Goal: Task Accomplishment & Management: Complete application form

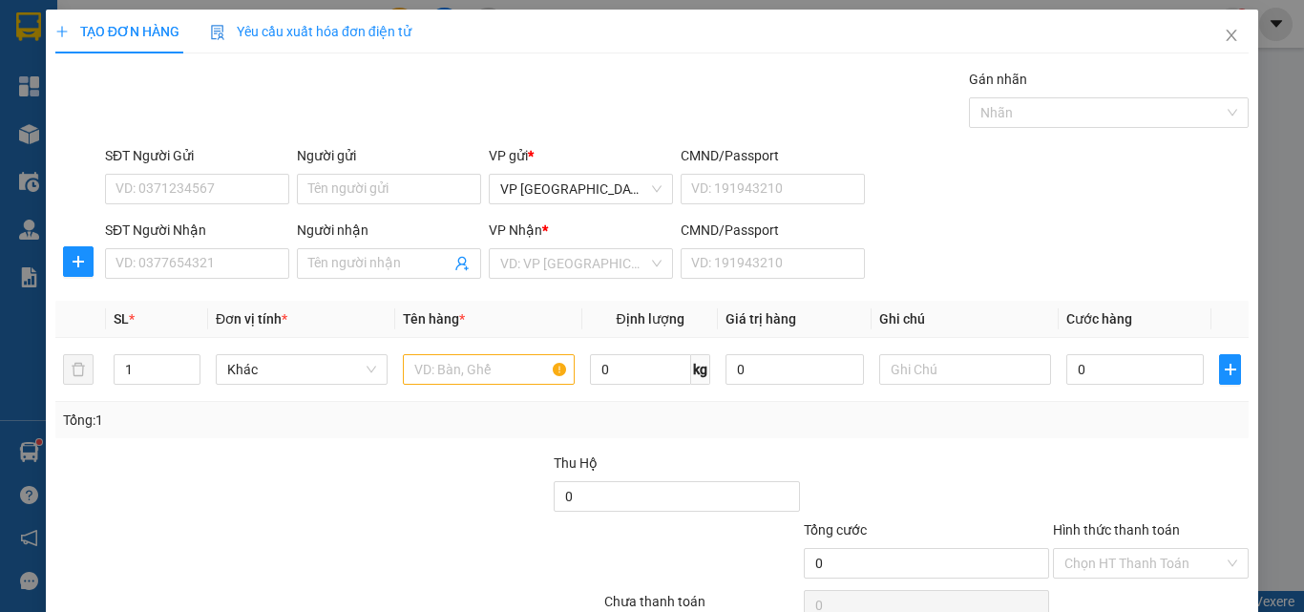
click at [981, 262] on div "SĐT Người Nhận VD: 0377654321 Người nhận Tên người nhận VP Nhận * VD: VP Sài Gò…" at bounding box center [677, 253] width 1152 height 67
click at [1051, 282] on div "SĐT Người Nhận VD: 0377654321 Người nhận Tên người nhận VP Nhận * VD: VP Sài Gò…" at bounding box center [677, 253] width 1152 height 67
click at [163, 272] on input "SĐT Người Nhận" at bounding box center [197, 263] width 184 height 31
click at [168, 255] on input "SĐT Người Nhận" at bounding box center [197, 263] width 184 height 31
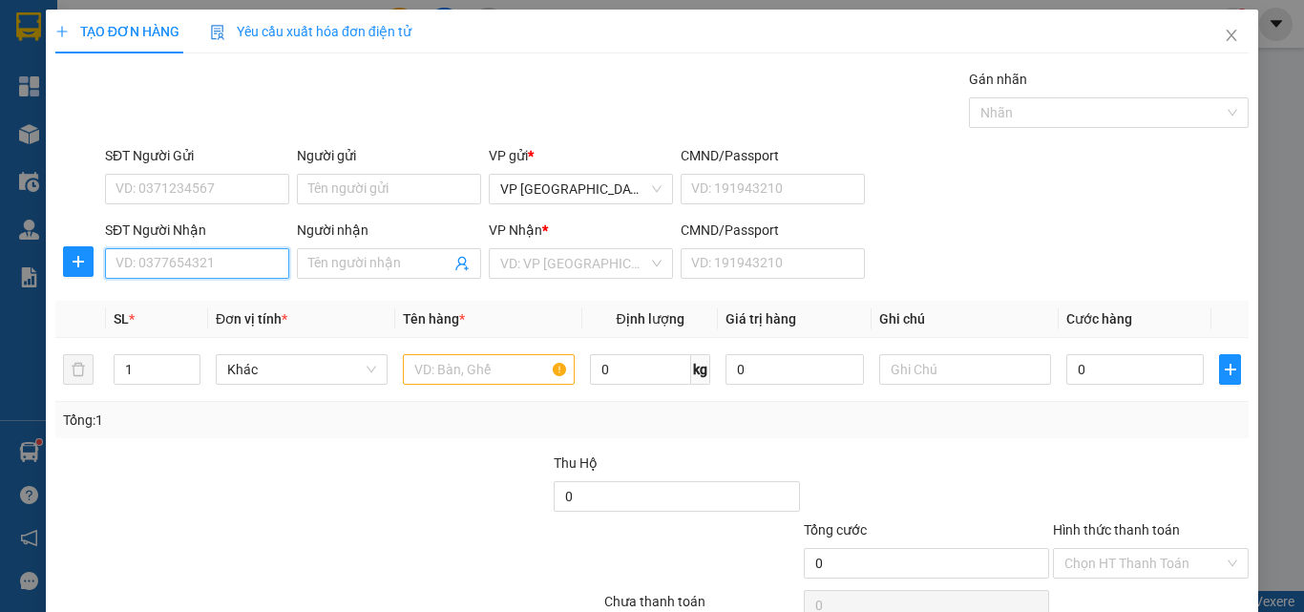
click at [194, 267] on input "SĐT Người Nhận" at bounding box center [197, 263] width 184 height 31
click at [1224, 38] on icon "close" at bounding box center [1231, 35] width 15 height 15
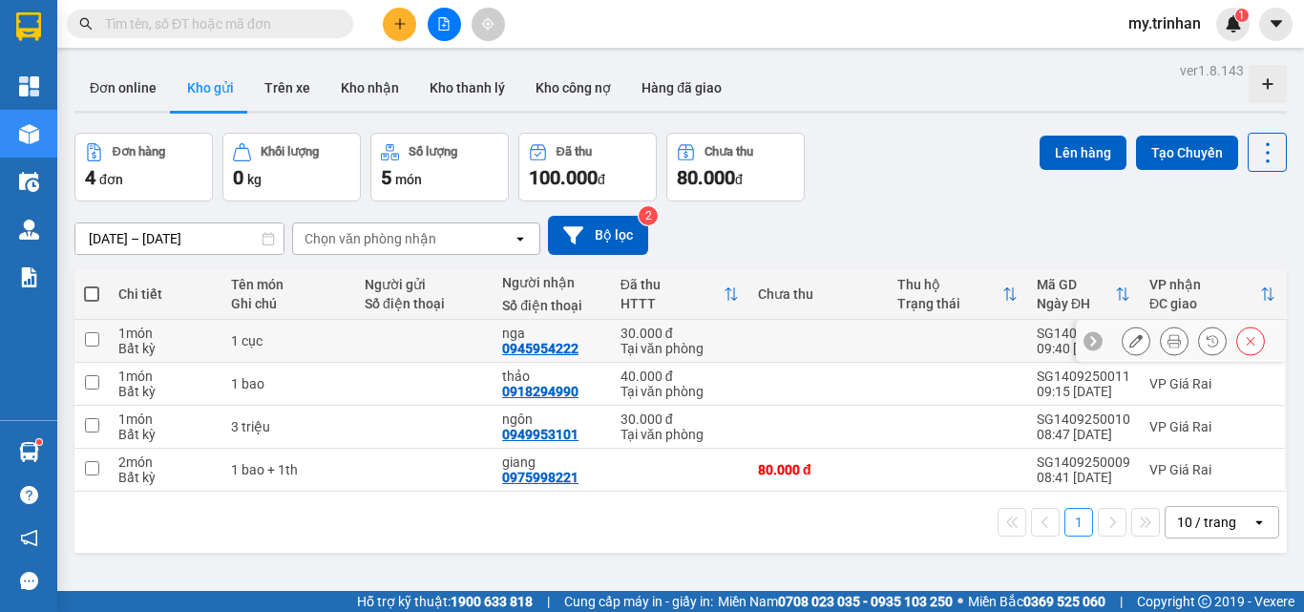
click at [729, 333] on div "30.000 đ" at bounding box center [680, 333] width 118 height 15
checkbox input "true"
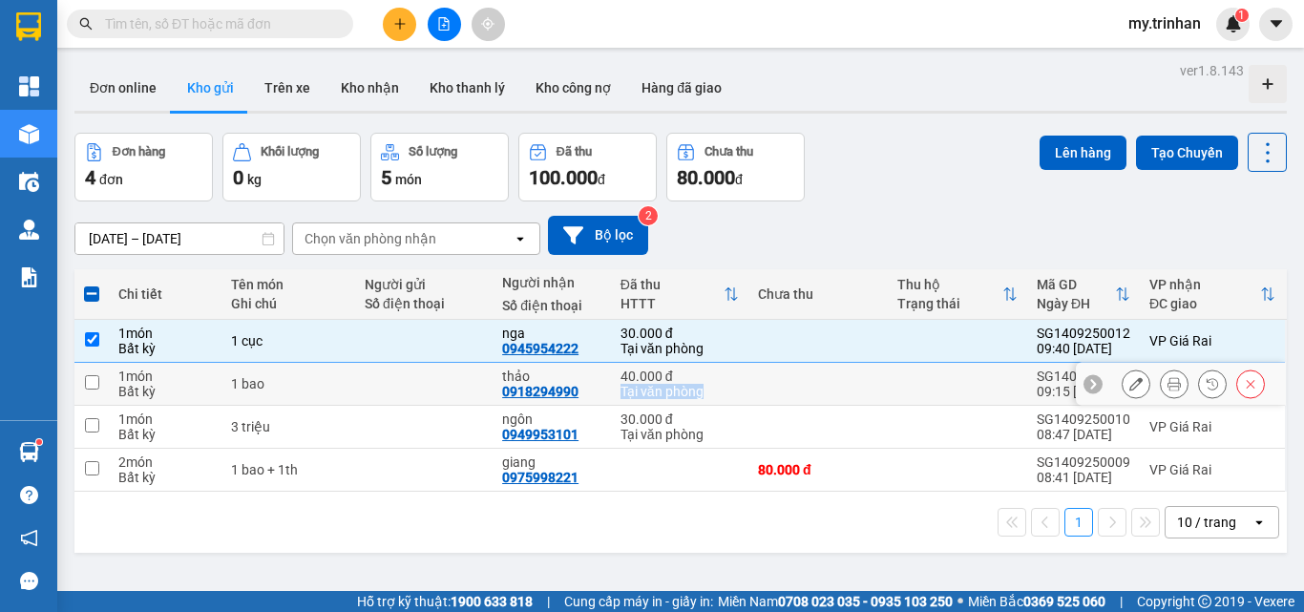
click at [730, 383] on td "40.000 đ Tại văn phòng" at bounding box center [680, 384] width 138 height 43
checkbox input "true"
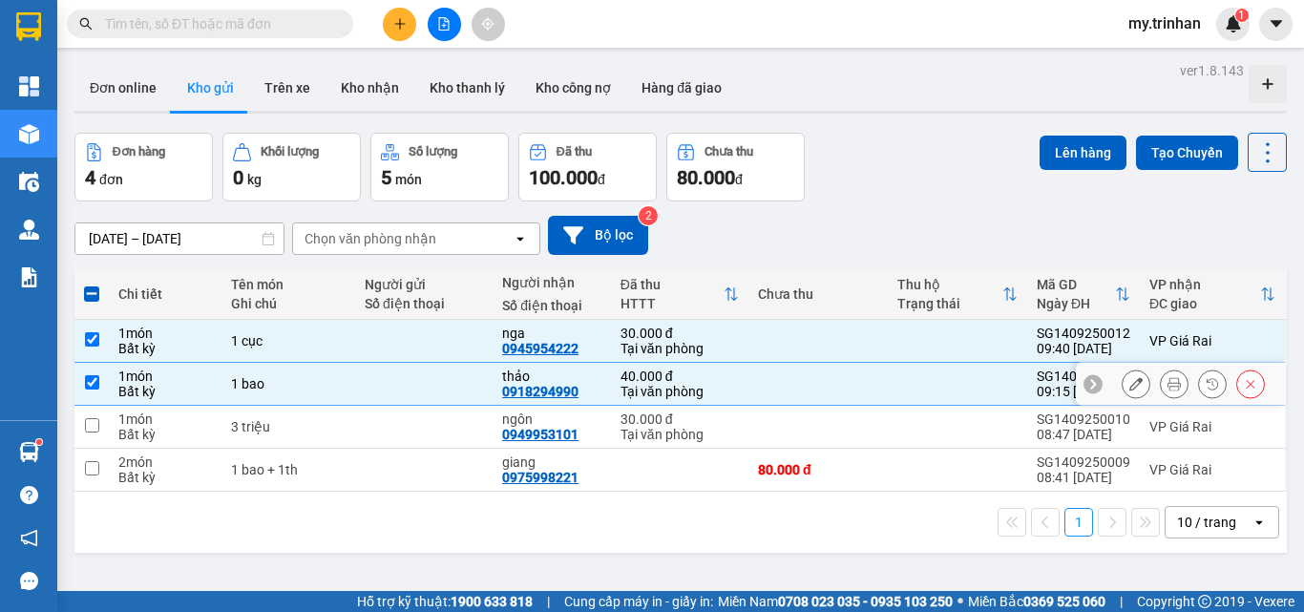
click at [728, 434] on div "Tại văn phòng" at bounding box center [680, 434] width 118 height 15
checkbox input "true"
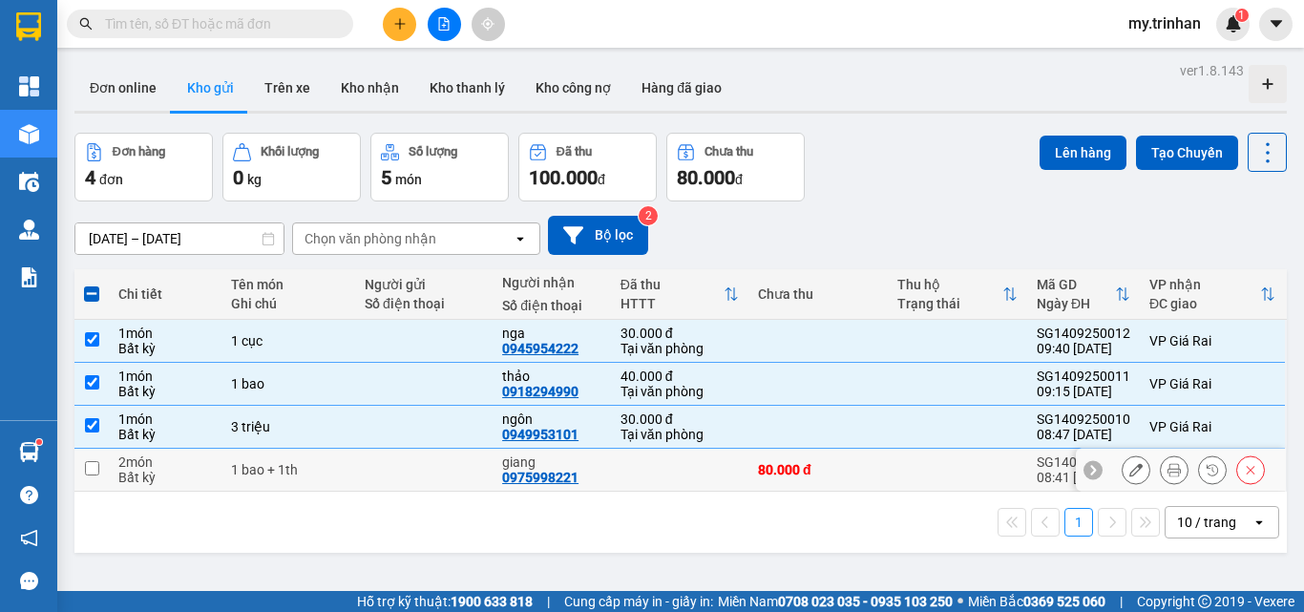
click at [728, 486] on td at bounding box center [680, 470] width 138 height 43
checkbox input "true"
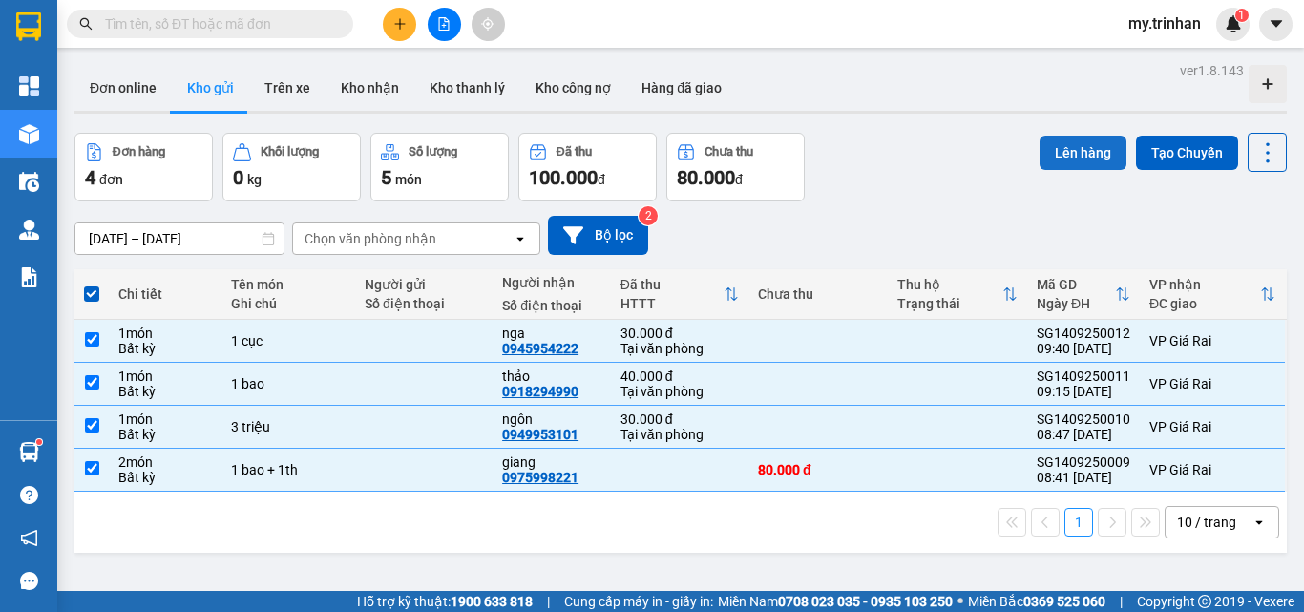
click at [1066, 144] on button "Lên hàng" at bounding box center [1083, 153] width 87 height 34
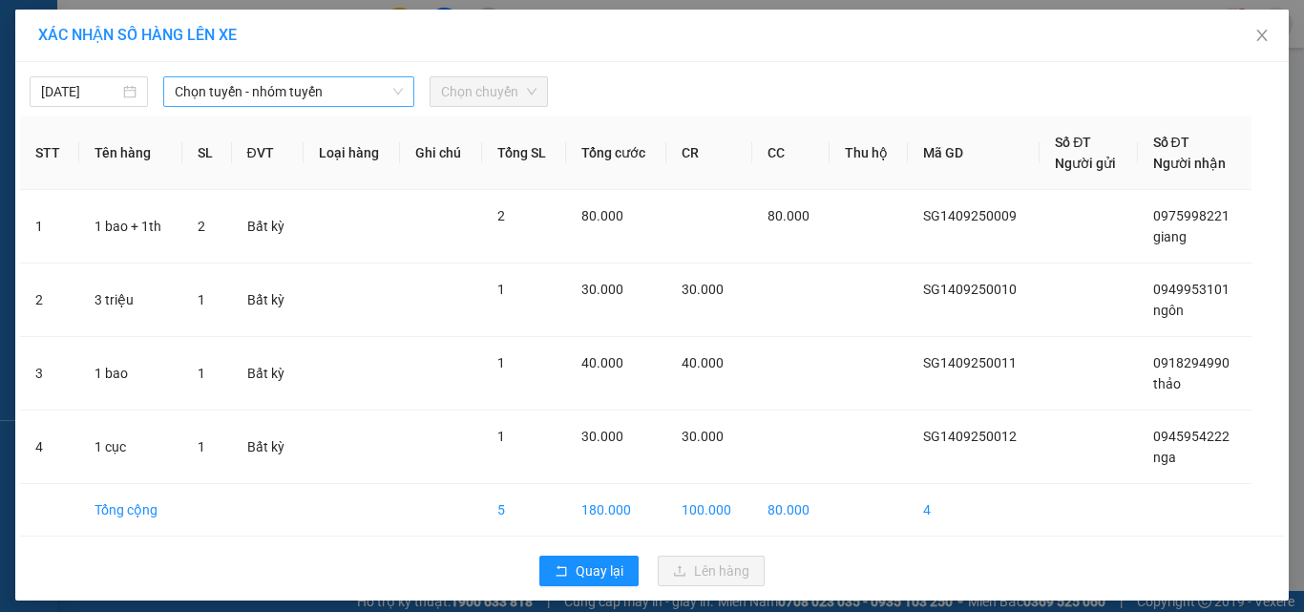
click at [224, 92] on span "Chọn tuyến - nhóm tuyến" at bounding box center [289, 91] width 228 height 29
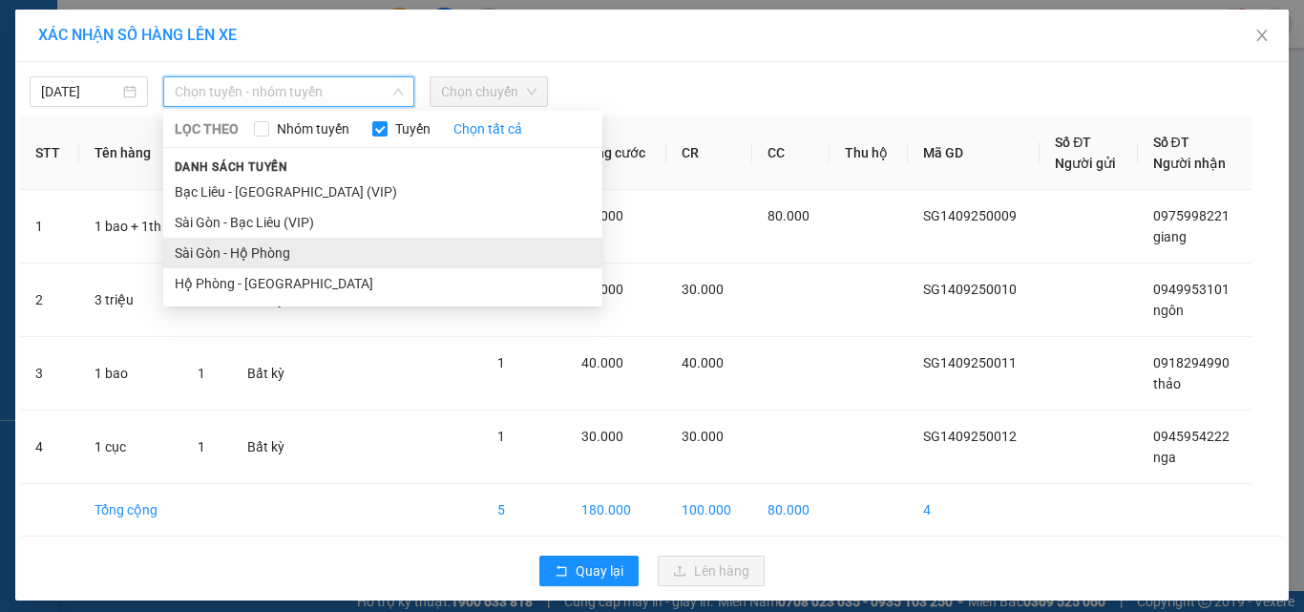
click at [205, 243] on li "Sài Gòn - Hộ Phòng" at bounding box center [382, 253] width 439 height 31
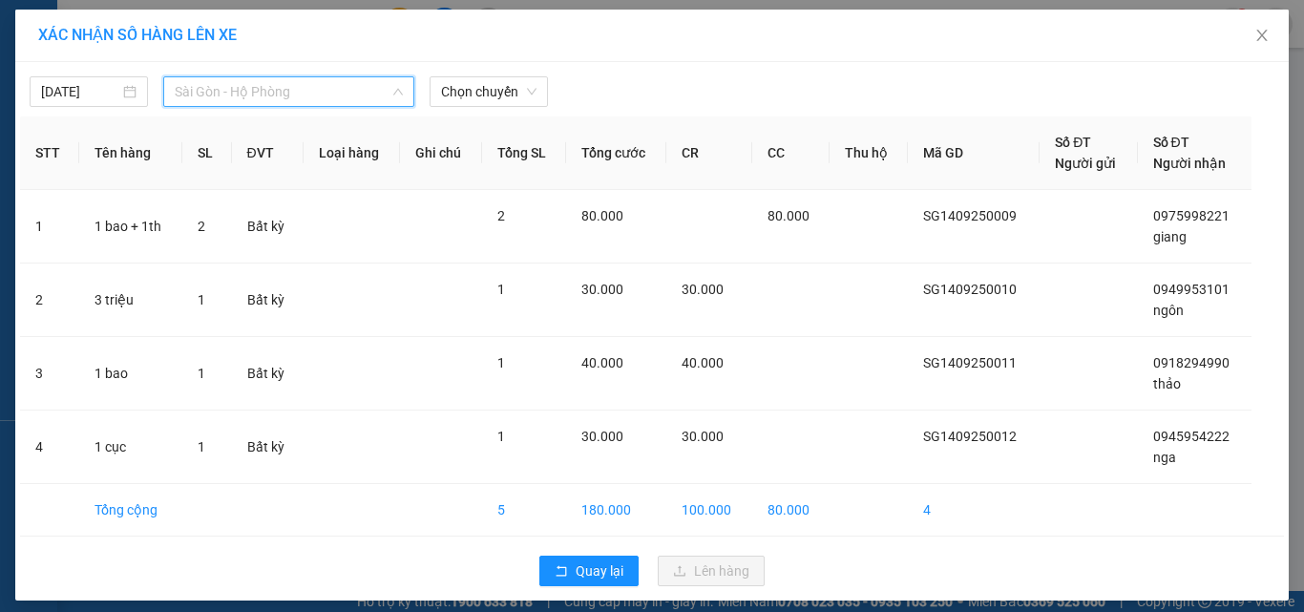
click at [250, 83] on span "Sài Gòn - Hộ Phòng" at bounding box center [289, 91] width 228 height 29
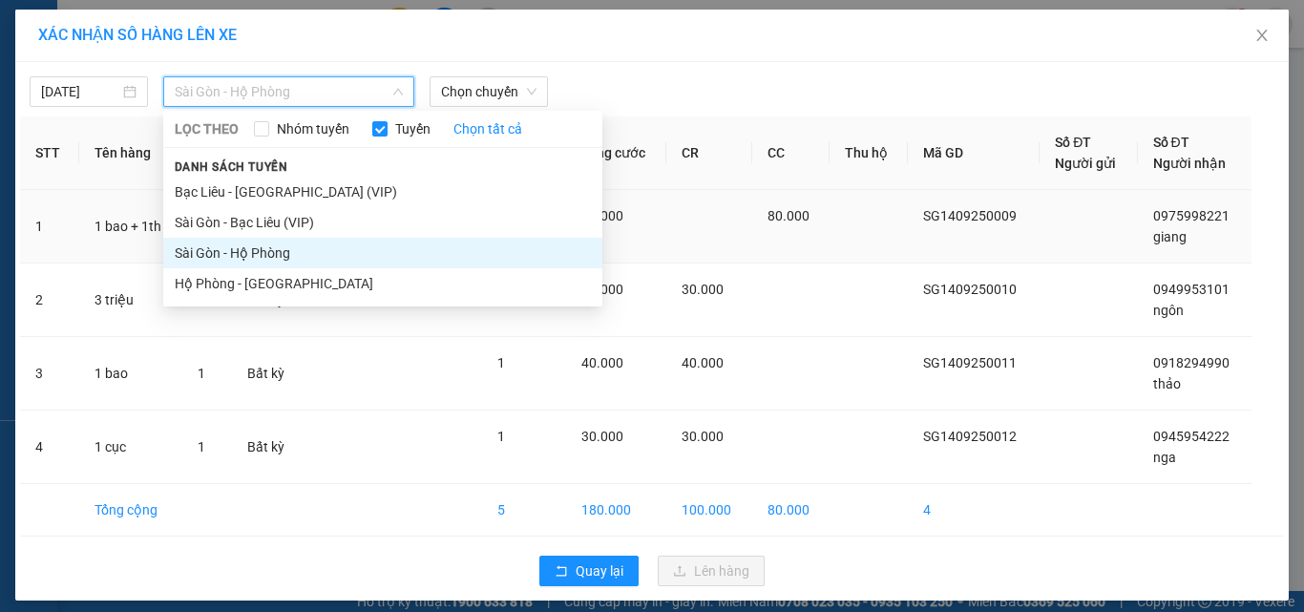
click at [242, 221] on li "Sài Gòn - Bạc Liêu (VIP)" at bounding box center [382, 222] width 439 height 31
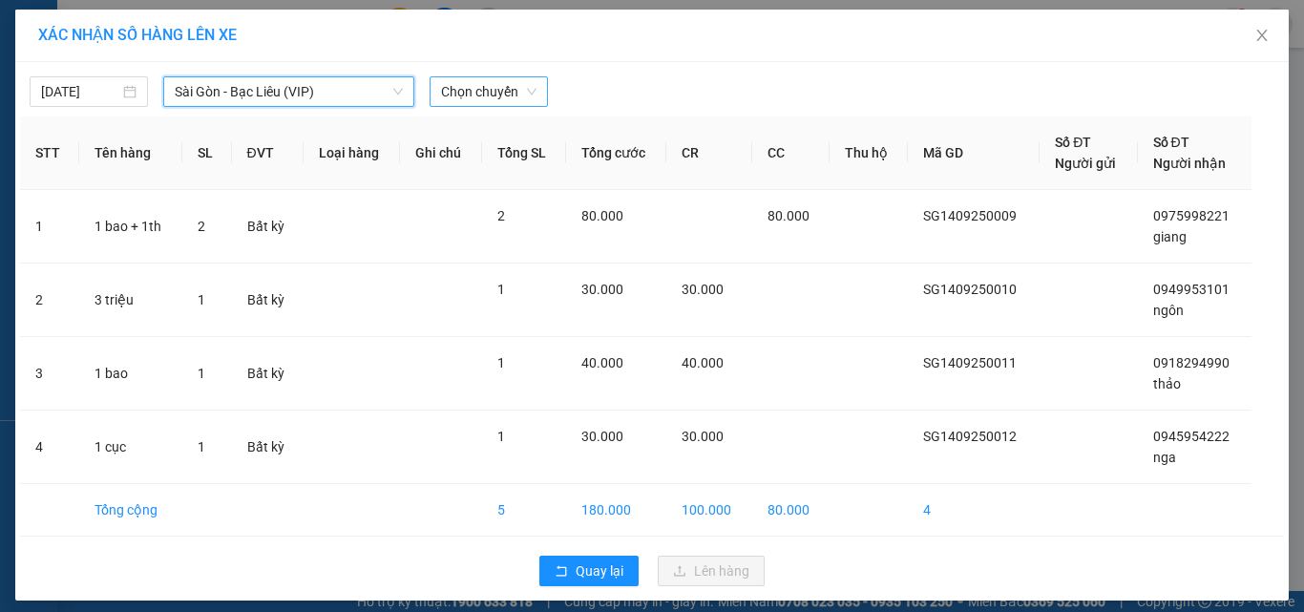
click at [455, 104] on span "Chọn chuyến" at bounding box center [488, 91] width 95 height 29
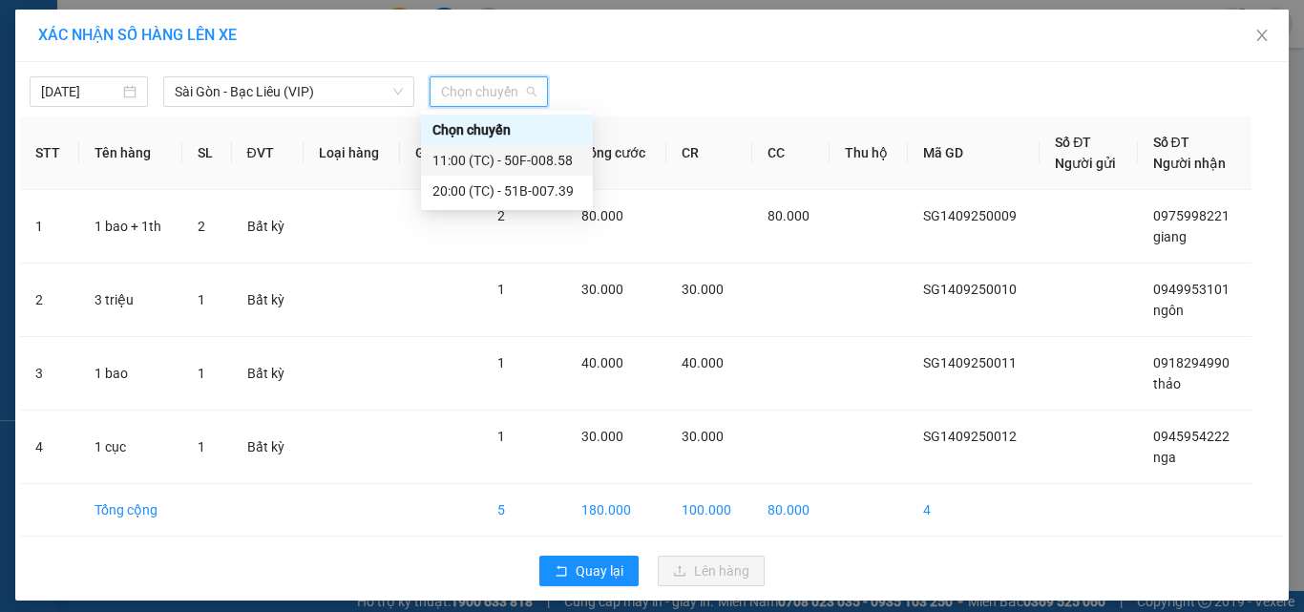
click at [458, 163] on div "11:00 (TC) - 50F-008.58" at bounding box center [507, 160] width 149 height 21
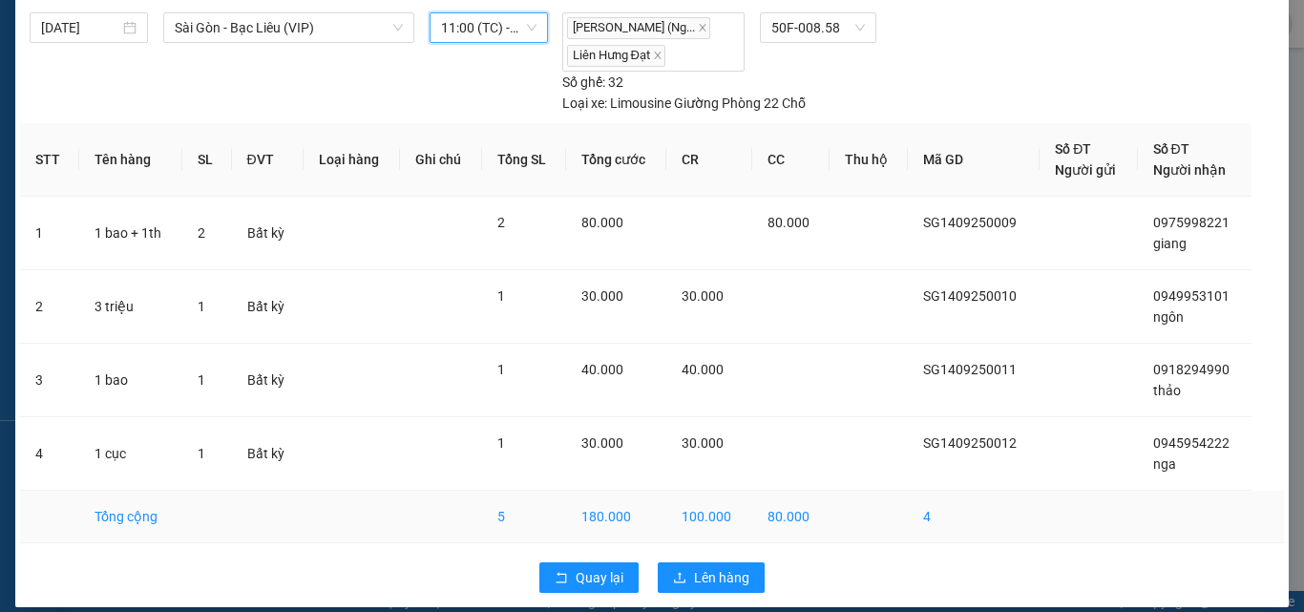
scroll to position [82, 0]
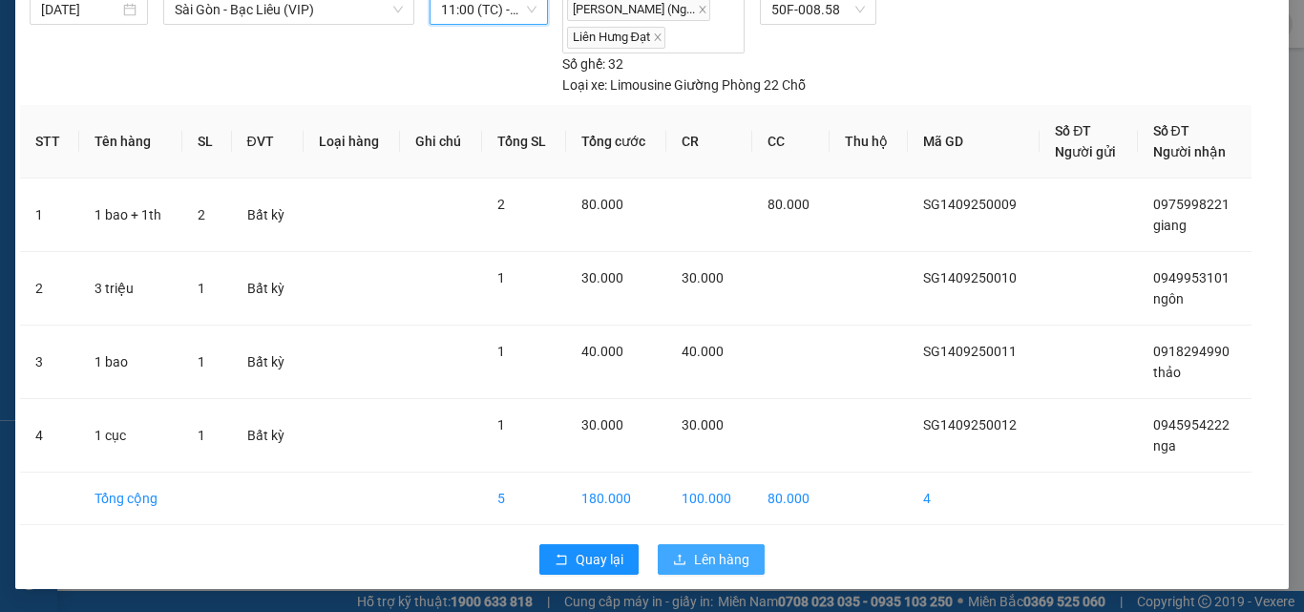
click at [705, 561] on span "Lên hàng" at bounding box center [721, 559] width 55 height 21
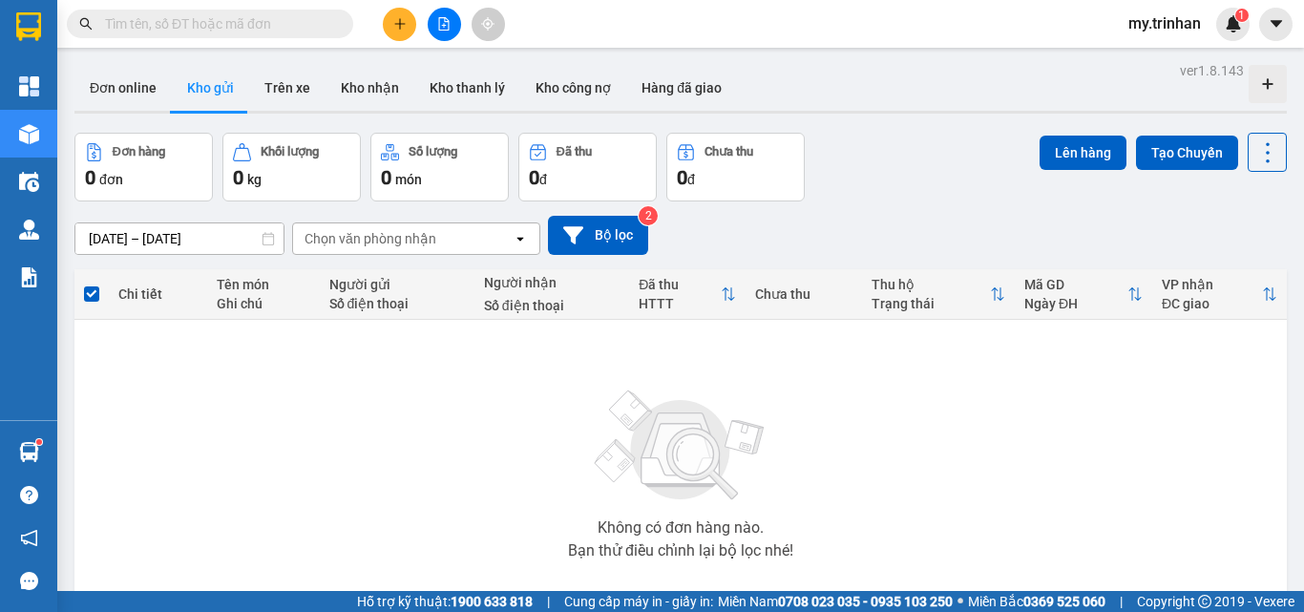
click at [537, 582] on div "Không có đơn hàng nào. Bạn thử điều chỉnh lại bộ lọc nhé!" at bounding box center [681, 469] width 1194 height 286
click at [378, 37] on div at bounding box center [443, 24] width 143 height 33
click at [385, 32] on button at bounding box center [399, 24] width 33 height 33
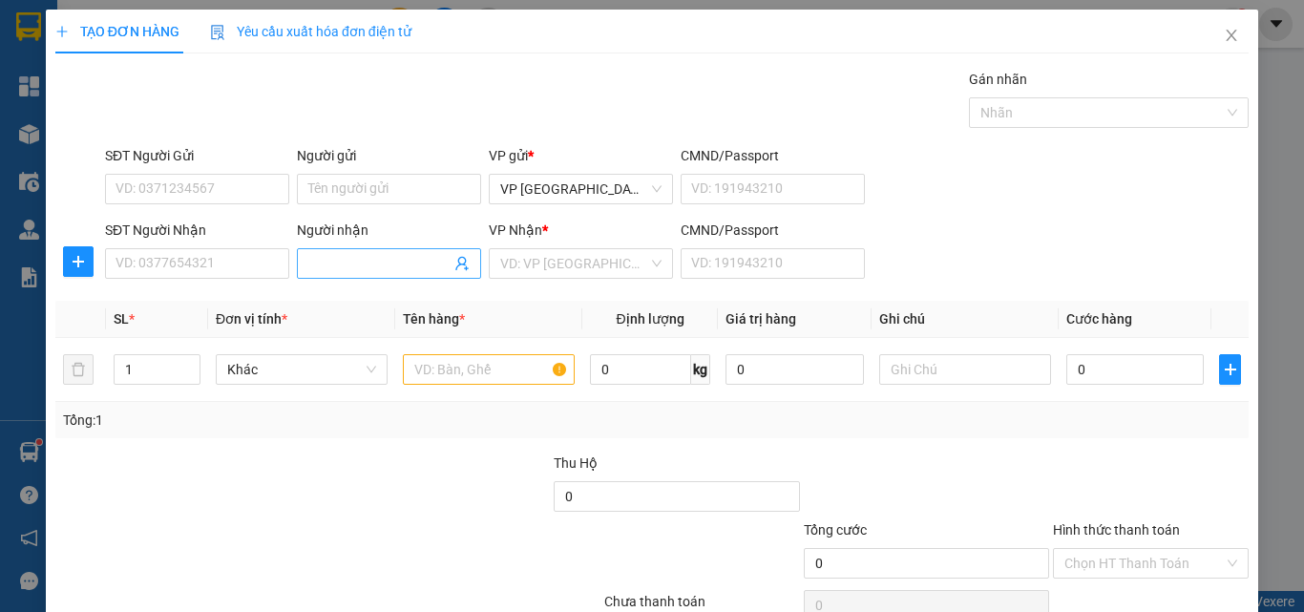
click at [366, 265] on input "Người nhận" at bounding box center [379, 263] width 142 height 21
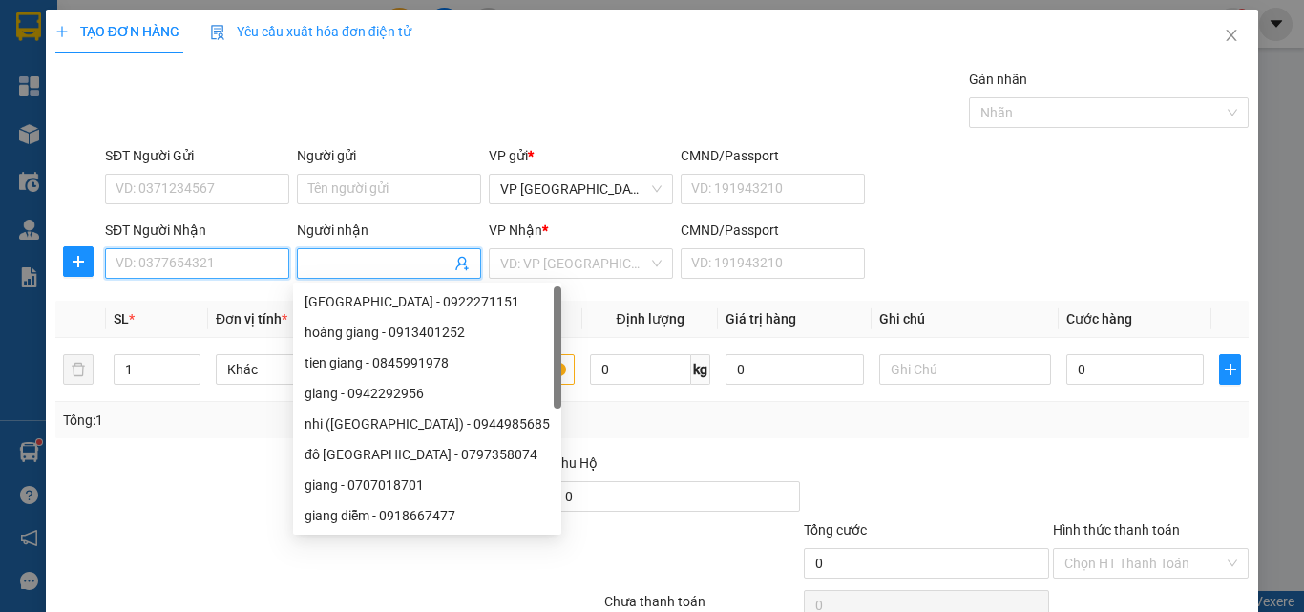
click at [226, 276] on input "SĐT Người Nhận" at bounding box center [197, 263] width 184 height 31
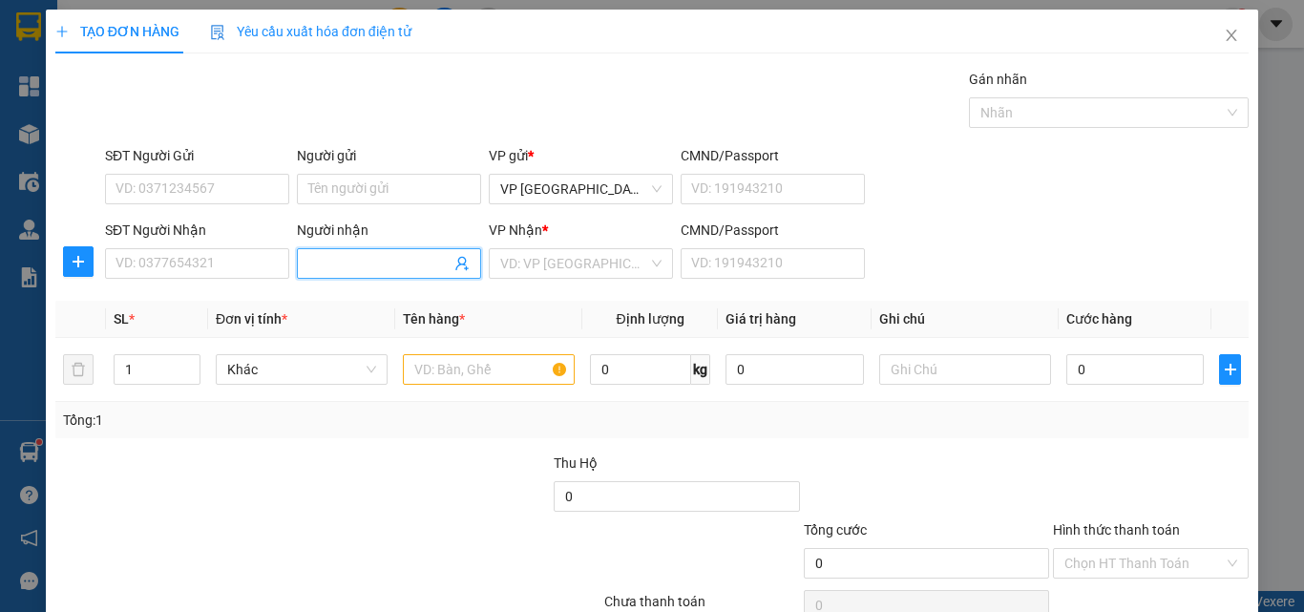
click at [311, 273] on input "Người nhận" at bounding box center [379, 263] width 142 height 21
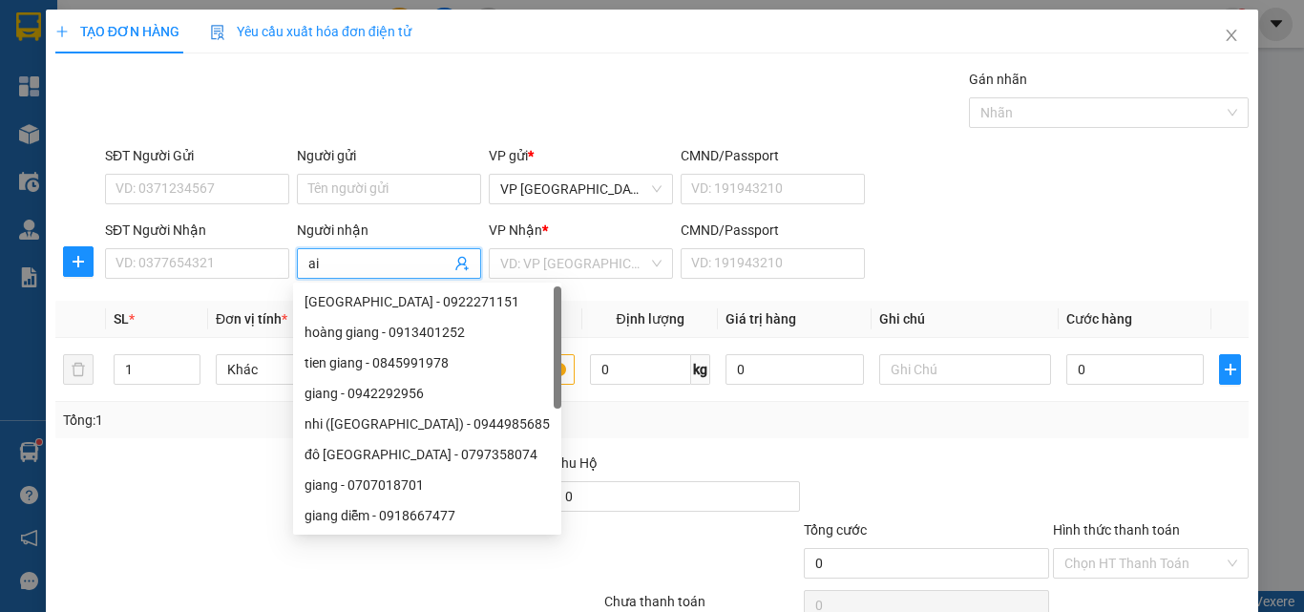
type input "a"
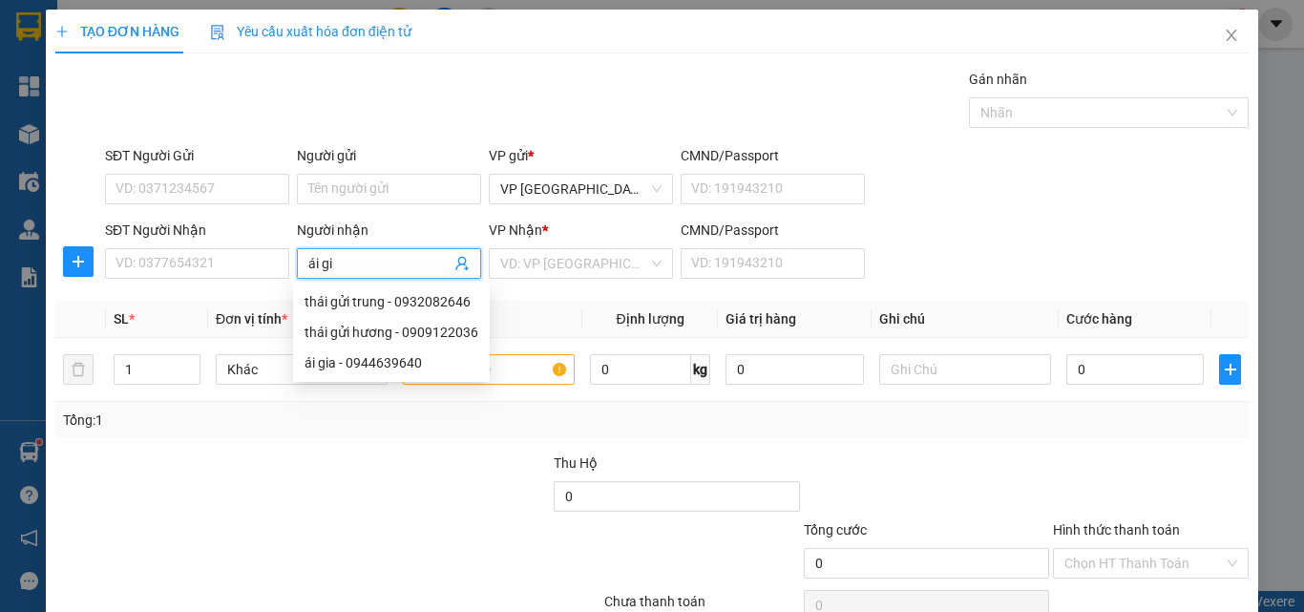
type input "ái gia"
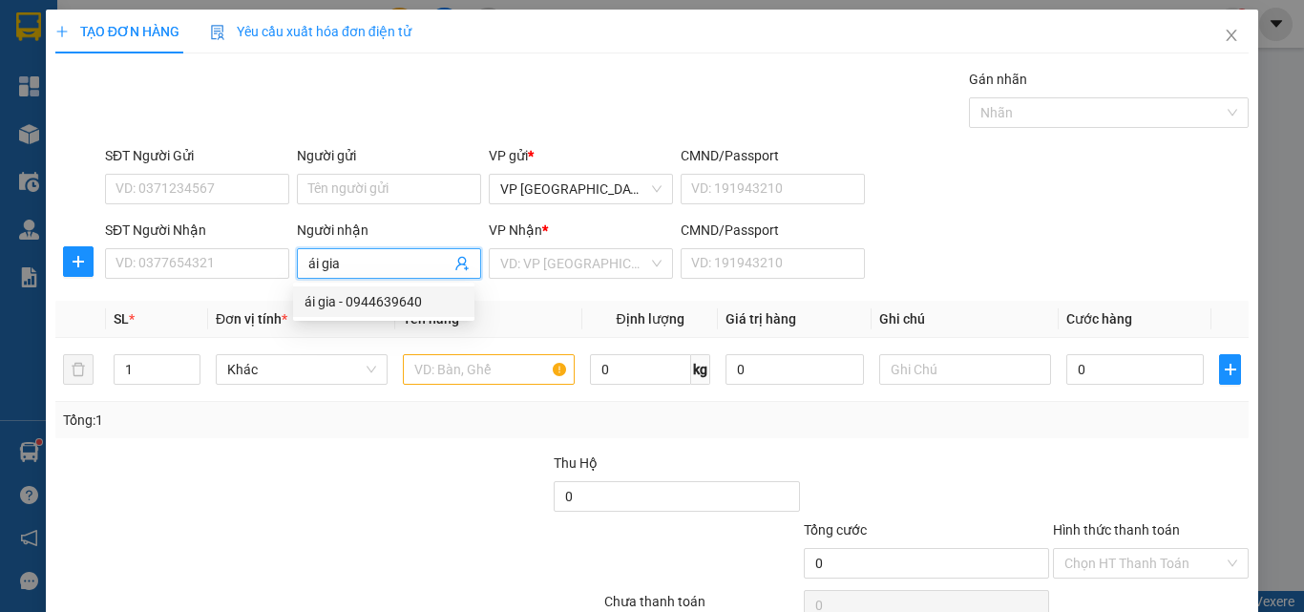
click at [362, 289] on div "ái gia - 0944639640" at bounding box center [383, 301] width 181 height 31
type input "0944639640"
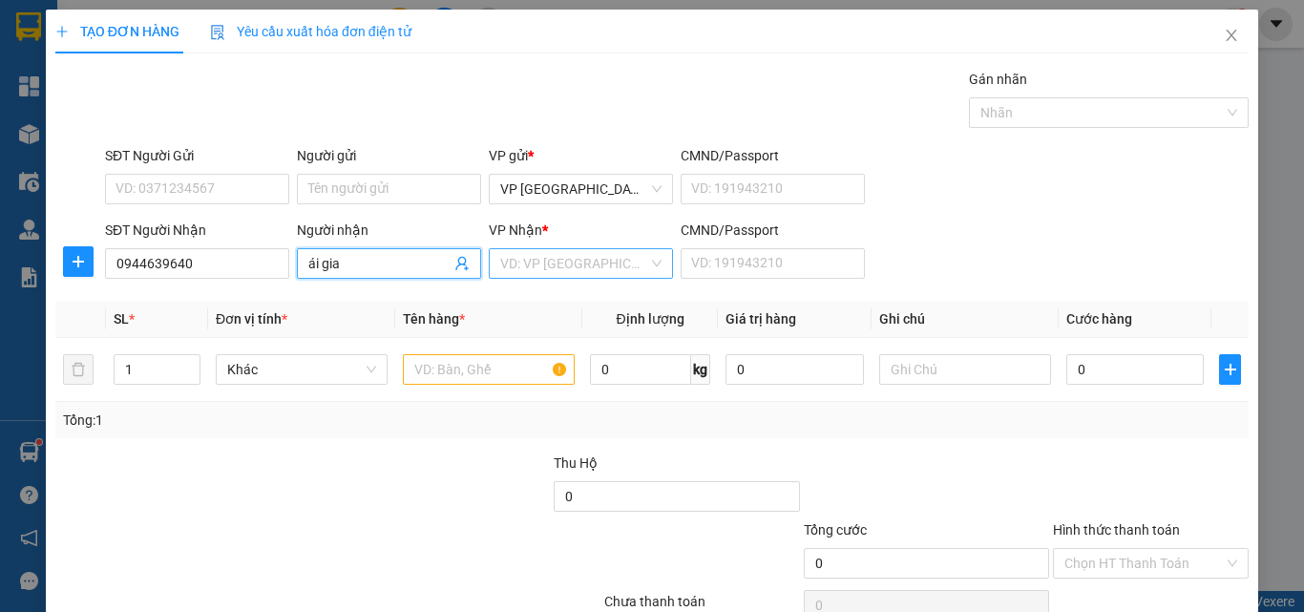
type input "ái gia"
click at [555, 252] on input "search" at bounding box center [574, 263] width 148 height 29
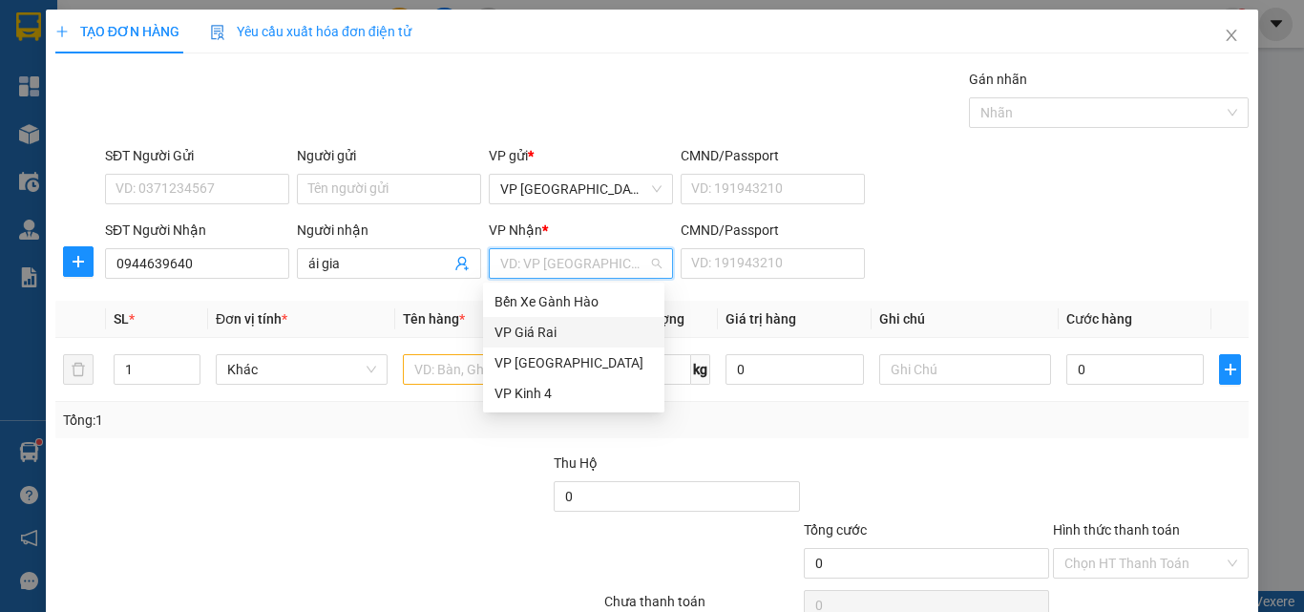
click at [536, 336] on div "VP Giá Rai" at bounding box center [574, 332] width 159 height 21
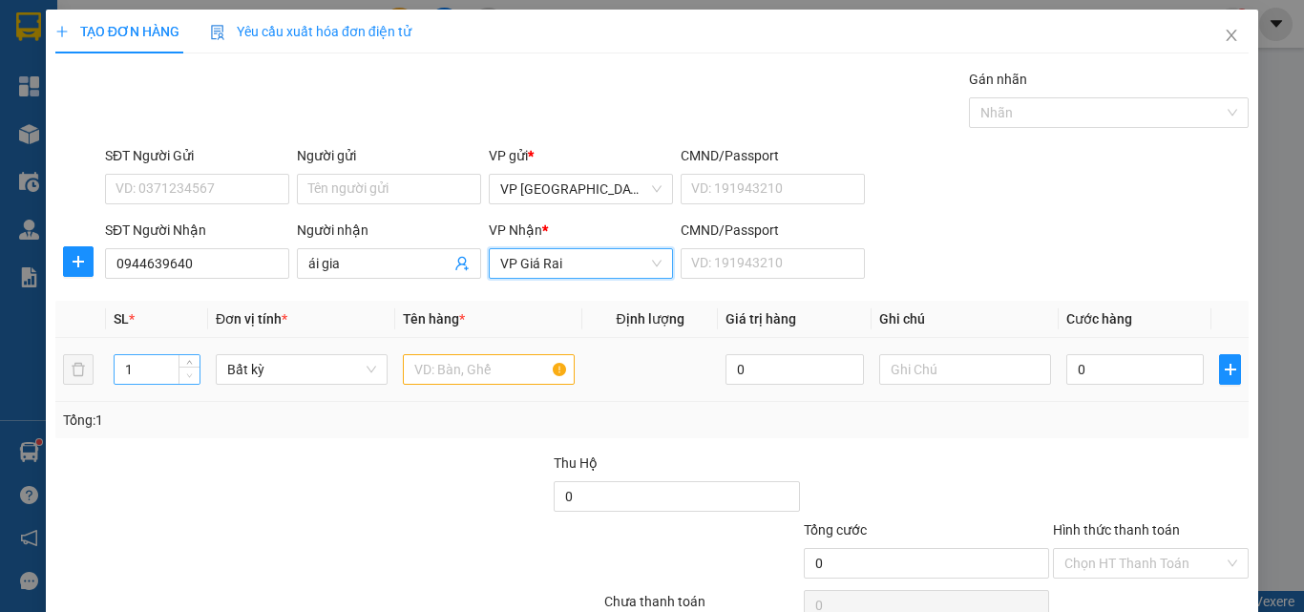
click at [188, 371] on span "down" at bounding box center [189, 375] width 11 height 11
type input "2"
click at [186, 357] on span "Increase Value" at bounding box center [189, 363] width 21 height 17
click at [511, 364] on input "text" at bounding box center [489, 369] width 172 height 31
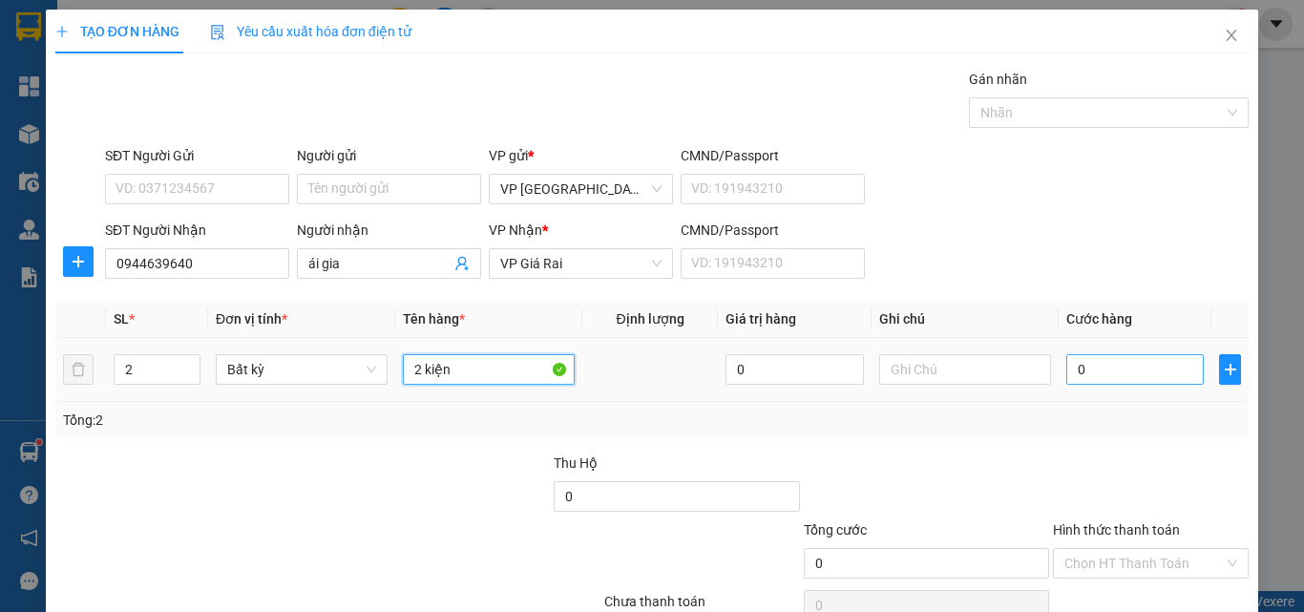
type input "2 kiện"
click at [1092, 355] on input "0" at bounding box center [1136, 369] width 138 height 31
type input "7"
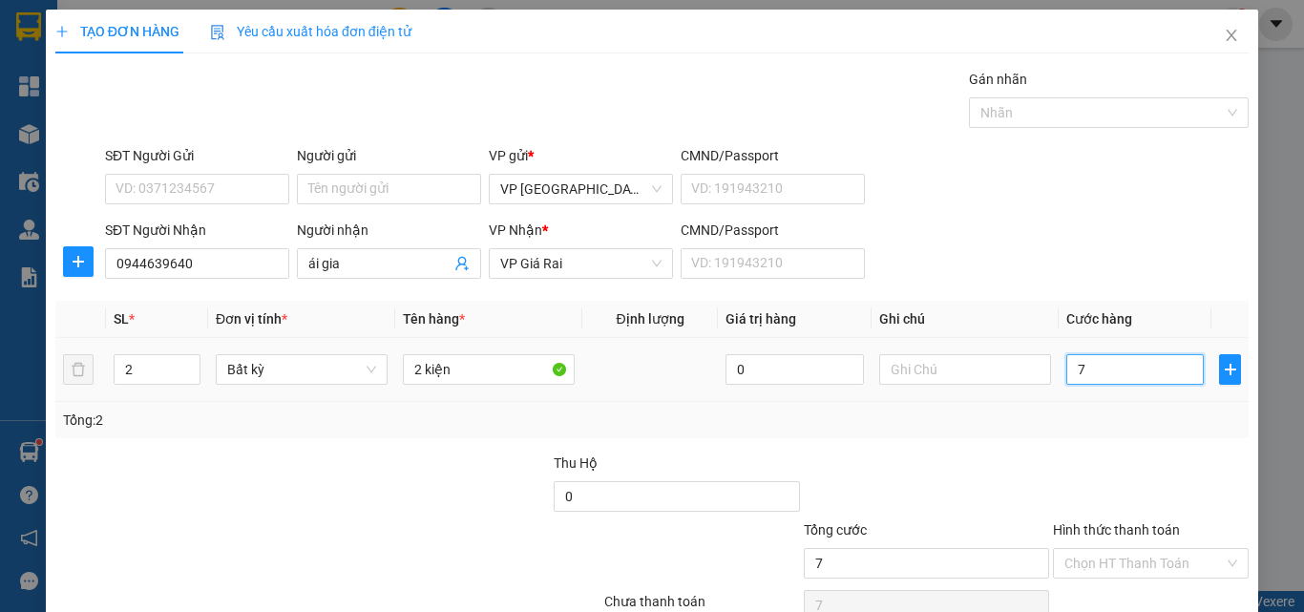
type input "70"
type input "70.000"
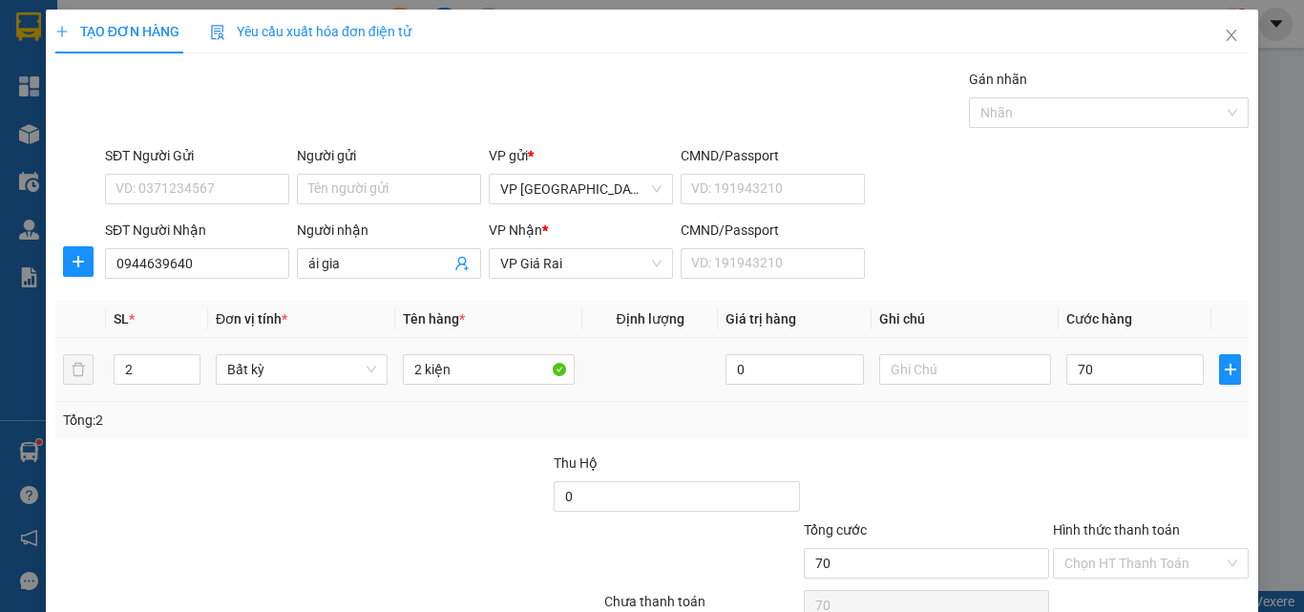
type input "70.000"
click at [1048, 446] on div "Transit Pickup Surcharge Ids Transit Deliver Surcharge Ids Transit Deliver Surc…" at bounding box center [652, 369] width 1194 height 601
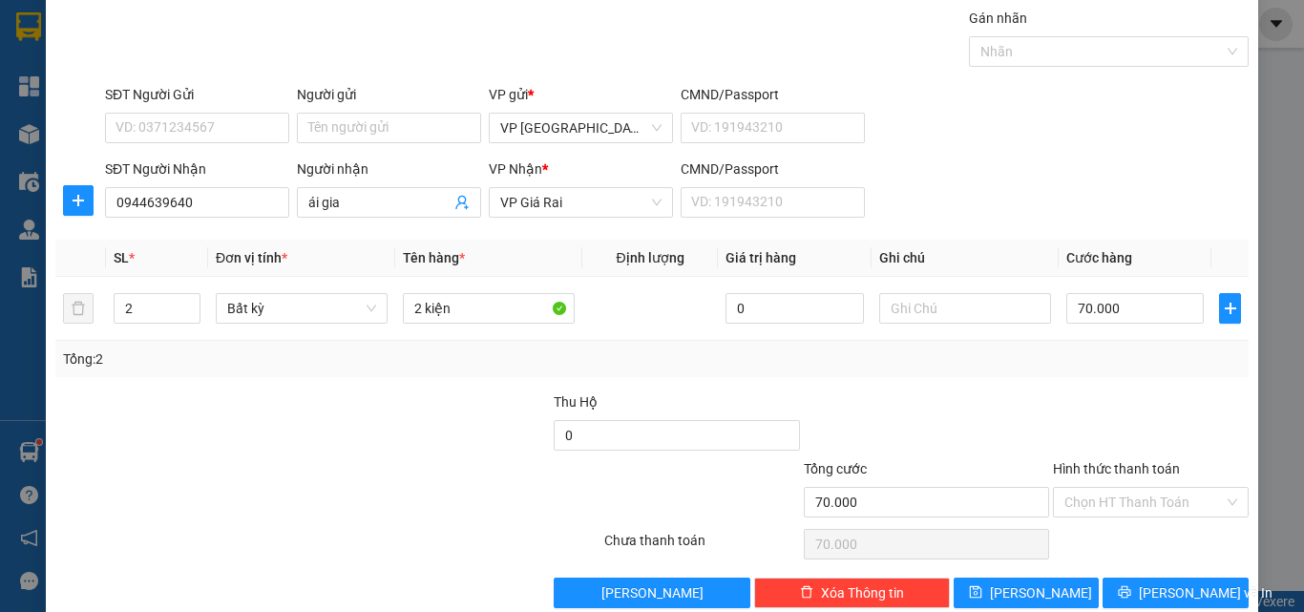
scroll to position [95, 0]
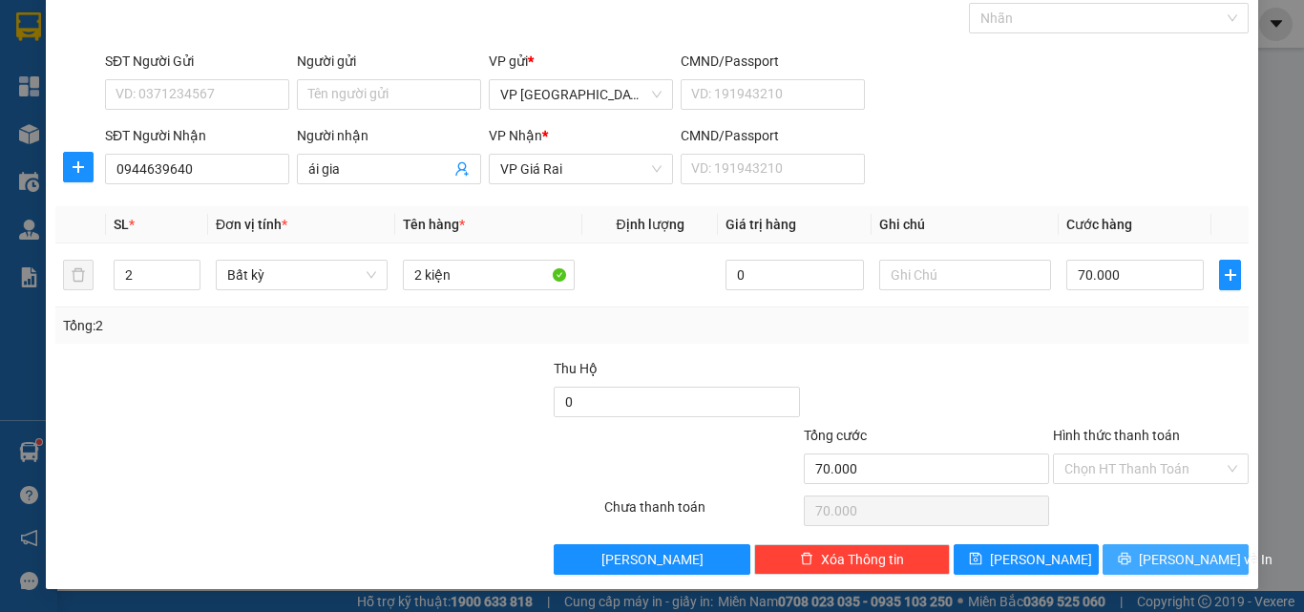
click at [1148, 565] on span "[PERSON_NAME] và In" at bounding box center [1206, 559] width 134 height 21
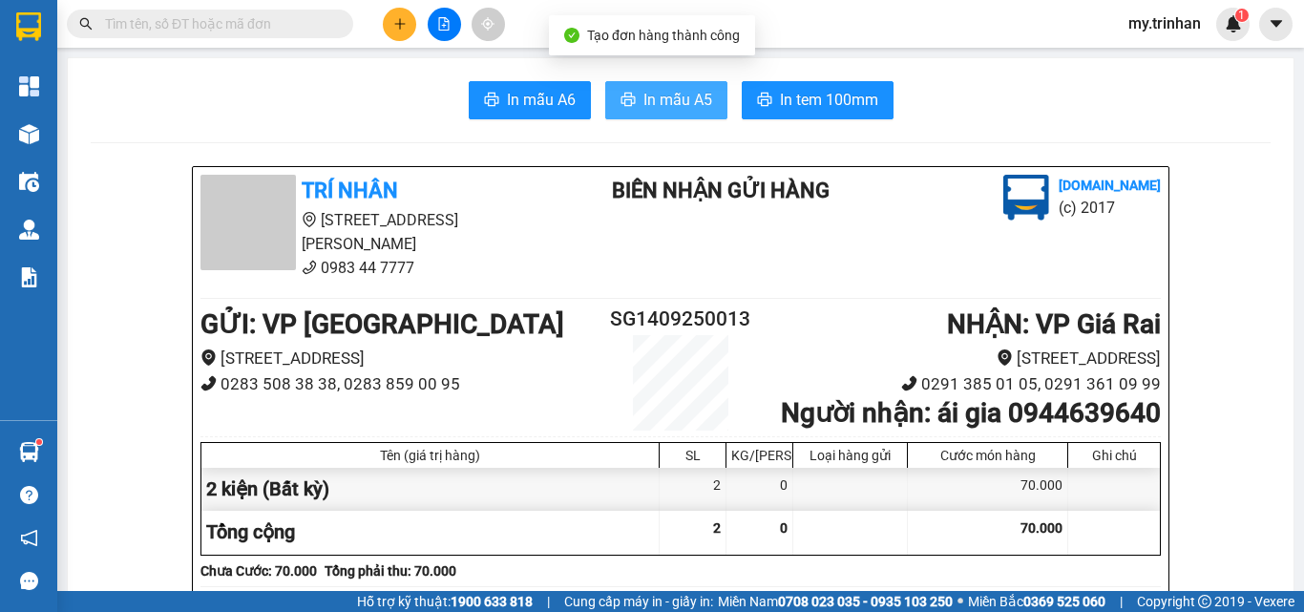
click at [690, 94] on span "In mẫu A5" at bounding box center [678, 100] width 69 height 24
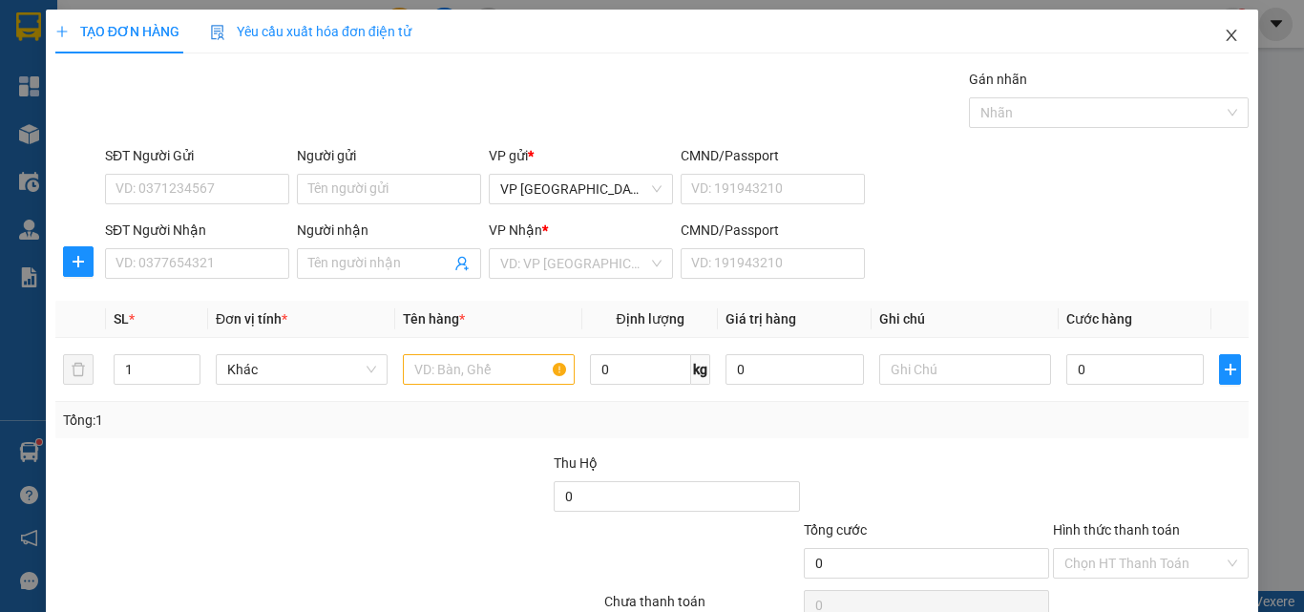
click at [1224, 30] on icon "close" at bounding box center [1231, 35] width 15 height 15
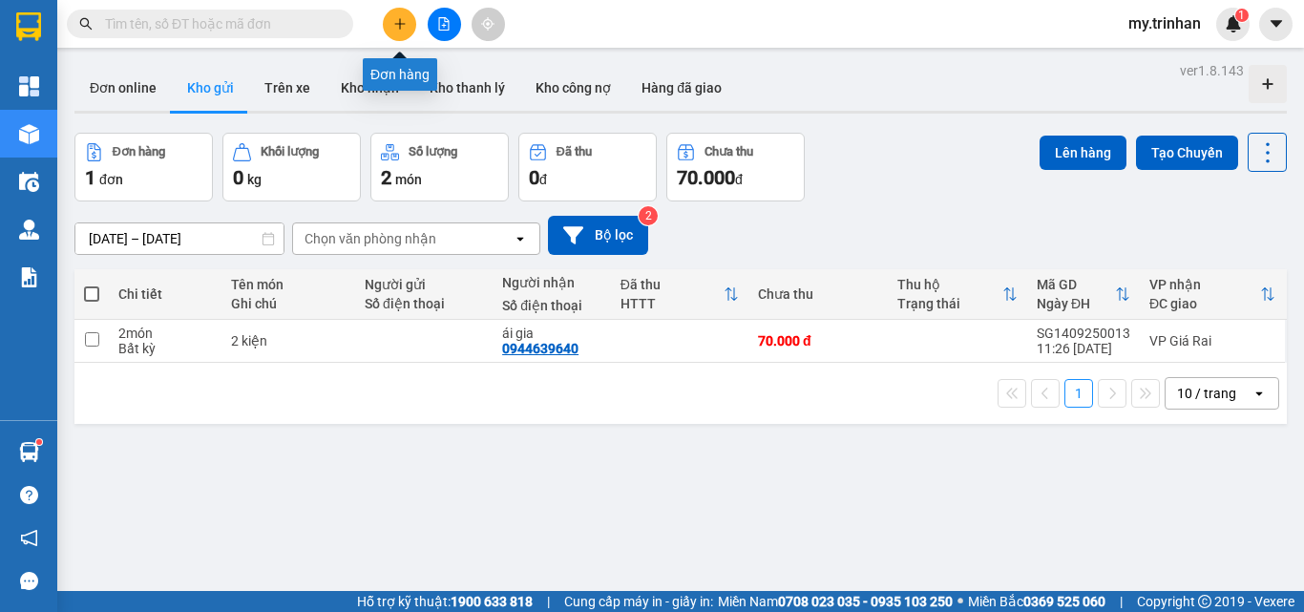
click at [391, 30] on button at bounding box center [399, 24] width 33 height 33
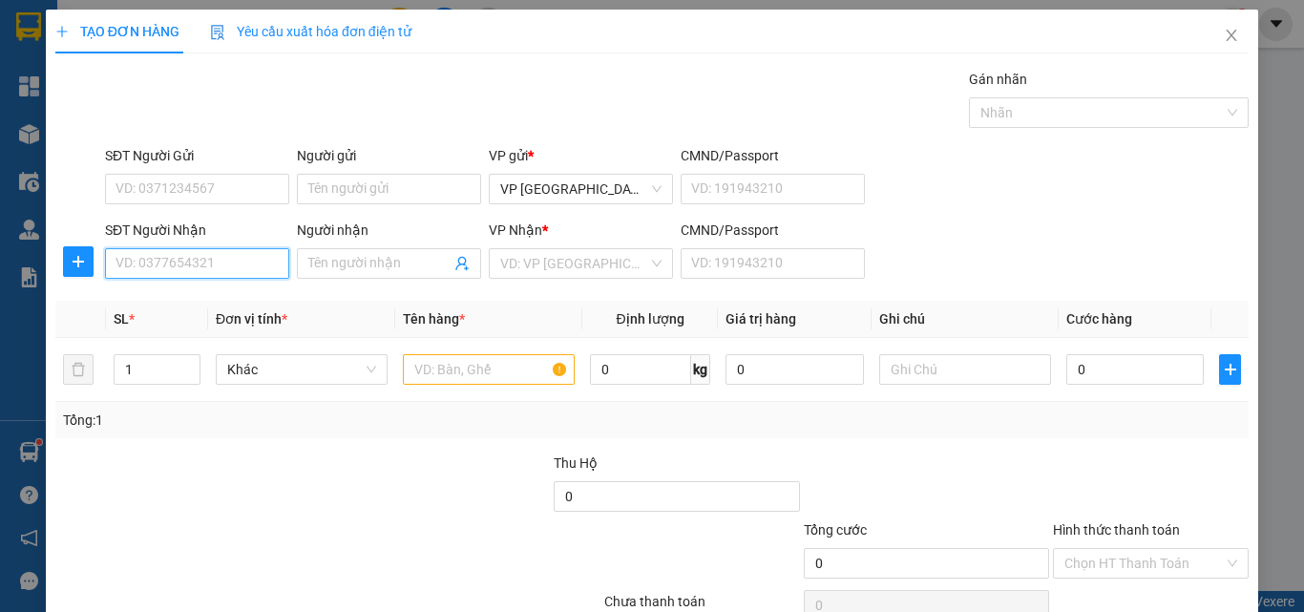
click at [195, 262] on input "SĐT Người Nhận" at bounding box center [197, 263] width 184 height 31
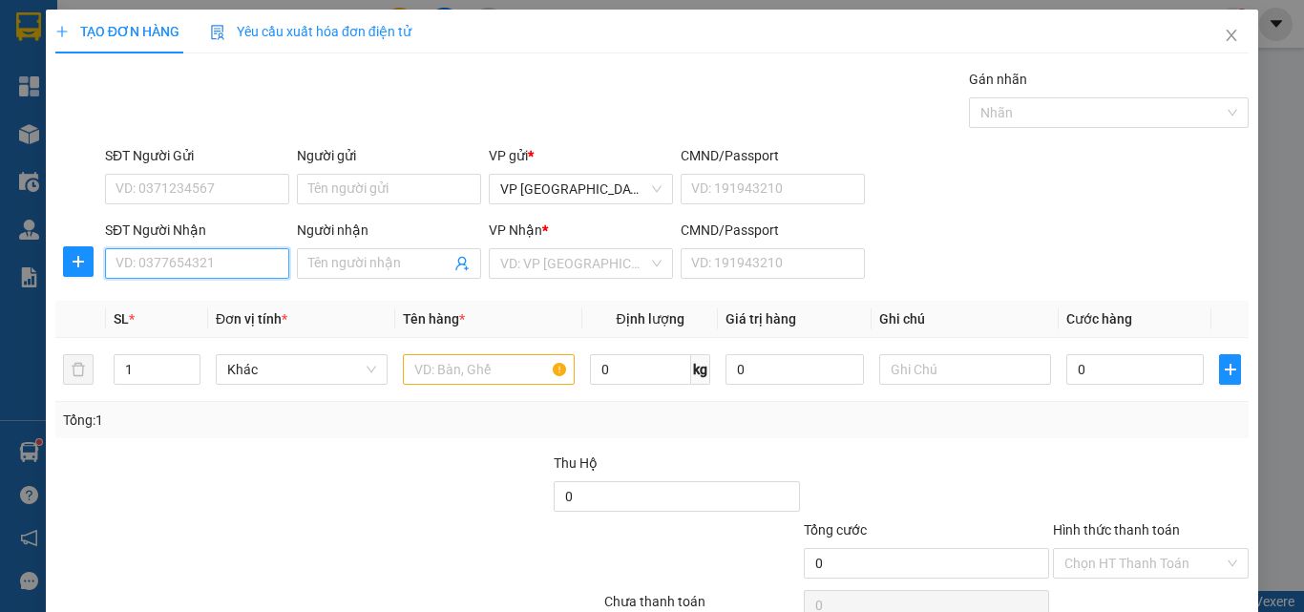
click at [195, 262] on input "SĐT Người Nhận" at bounding box center [197, 263] width 184 height 31
click at [194, 273] on input "SĐT Người Nhận" at bounding box center [197, 263] width 184 height 31
click at [194, 265] on input "SĐT Người Nhận" at bounding box center [197, 263] width 184 height 31
click at [158, 265] on input "SĐT Người Nhận" at bounding box center [197, 263] width 184 height 31
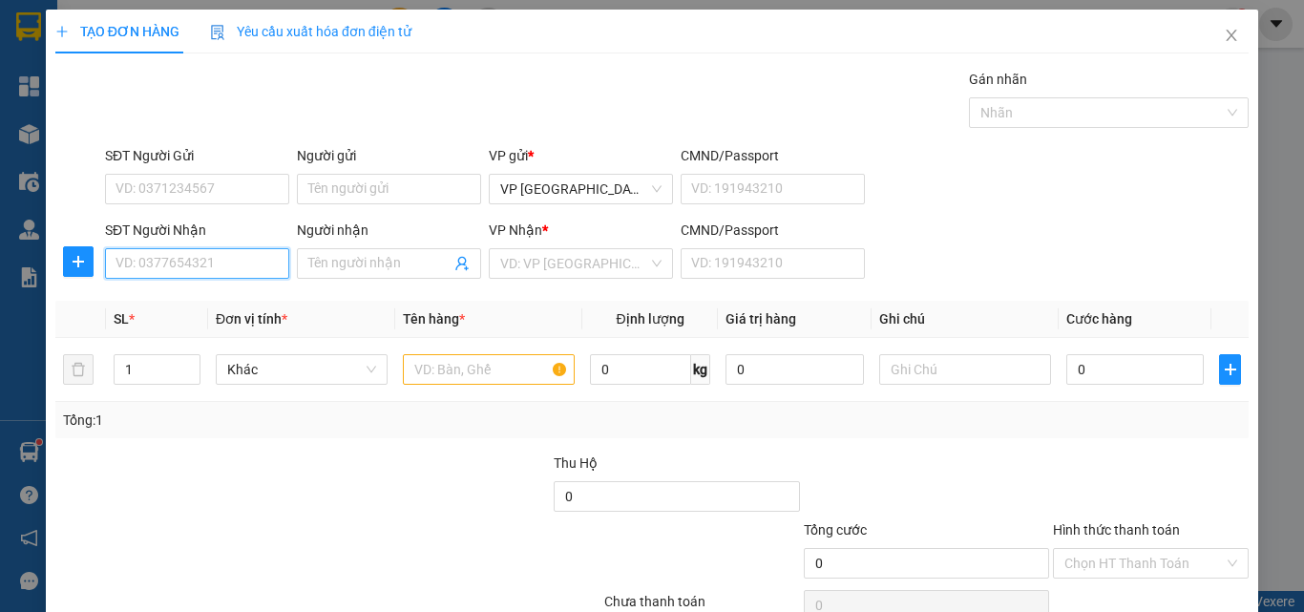
click at [158, 265] on input "SĐT Người Nhận" at bounding box center [197, 263] width 184 height 31
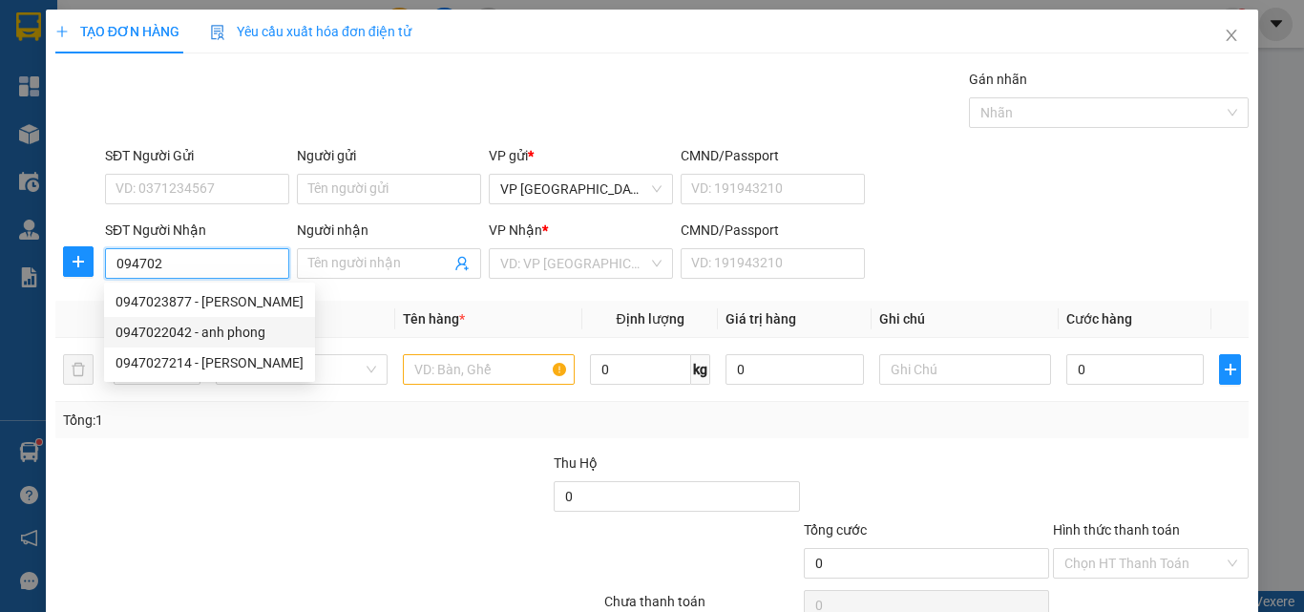
click at [241, 333] on div "0947022042 - anh phong" at bounding box center [210, 332] width 188 height 21
type input "0947022042"
type input "anh phong"
type input "20.000"
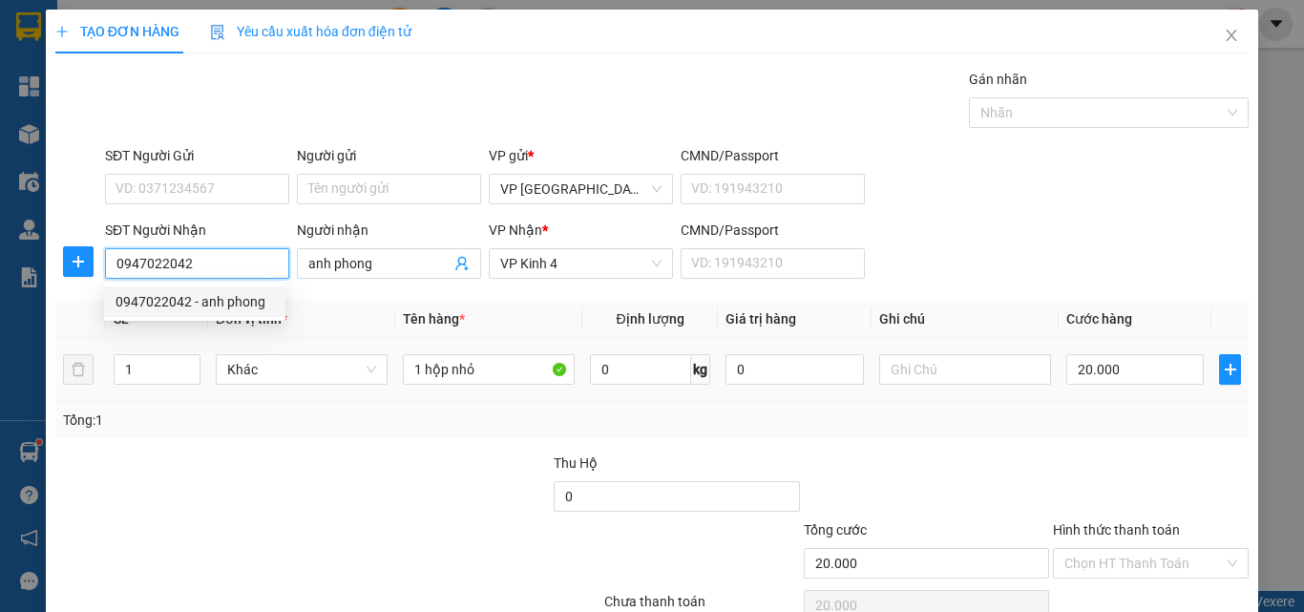
type input "0947022042"
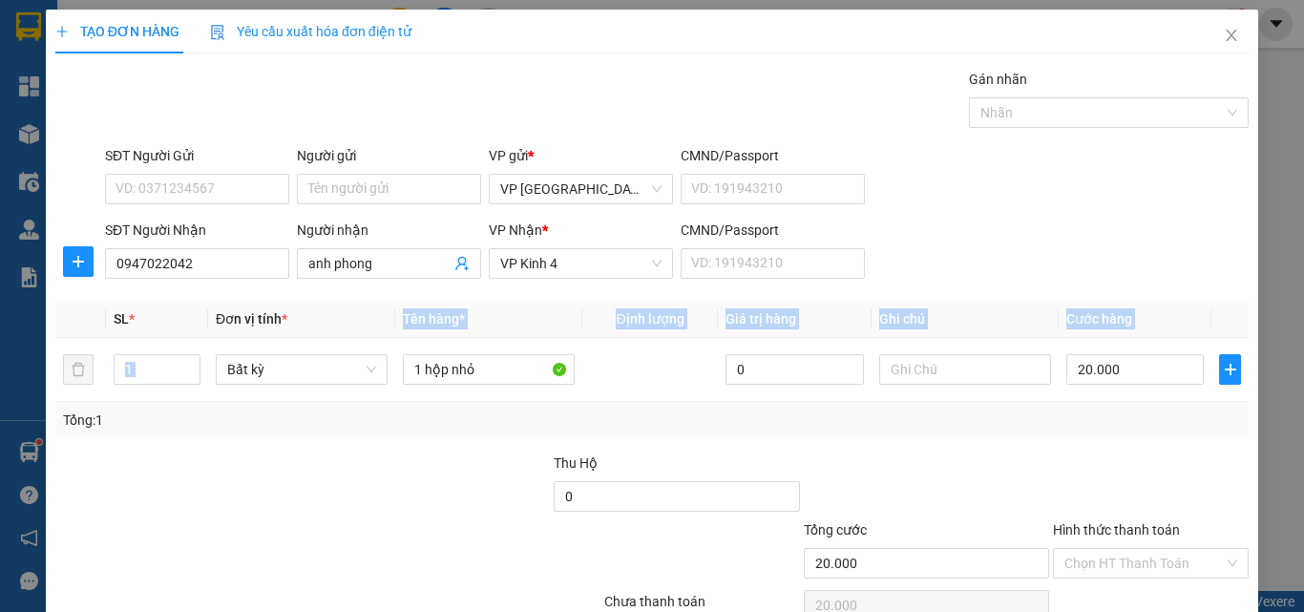
drag, startPoint x: 437, startPoint y: 328, endPoint x: 377, endPoint y: 331, distance: 60.2
click at [374, 328] on table "SL * Đơn vị tính * Tên hàng * Định lượng Giá trị hàng Ghi chú Cước hàng 1 Bất k…" at bounding box center [652, 351] width 1194 height 101
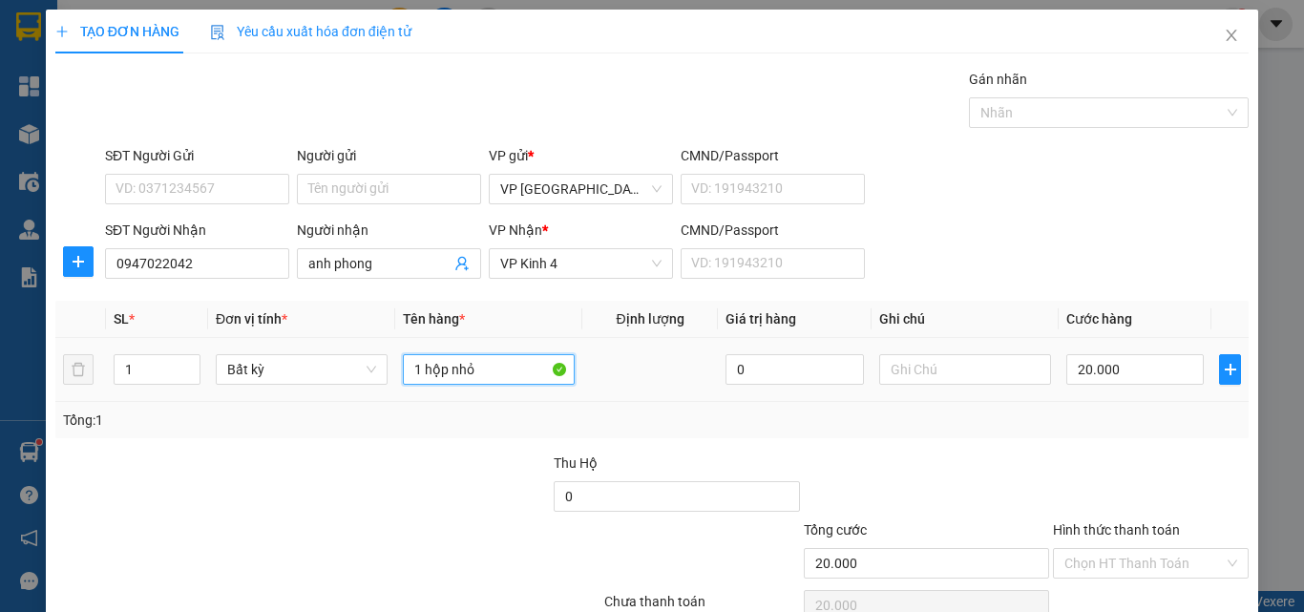
click at [489, 366] on input "1 hộp nhỏ" at bounding box center [489, 369] width 172 height 31
drag, startPoint x: 491, startPoint y: 367, endPoint x: 362, endPoint y: 361, distance: 129.0
click at [362, 361] on tr "1 Bất kỳ 1 hộp nhỏ 0 20.000" at bounding box center [652, 370] width 1194 height 64
type input "1 bao"
click at [1083, 376] on input "20.000" at bounding box center [1136, 369] width 138 height 31
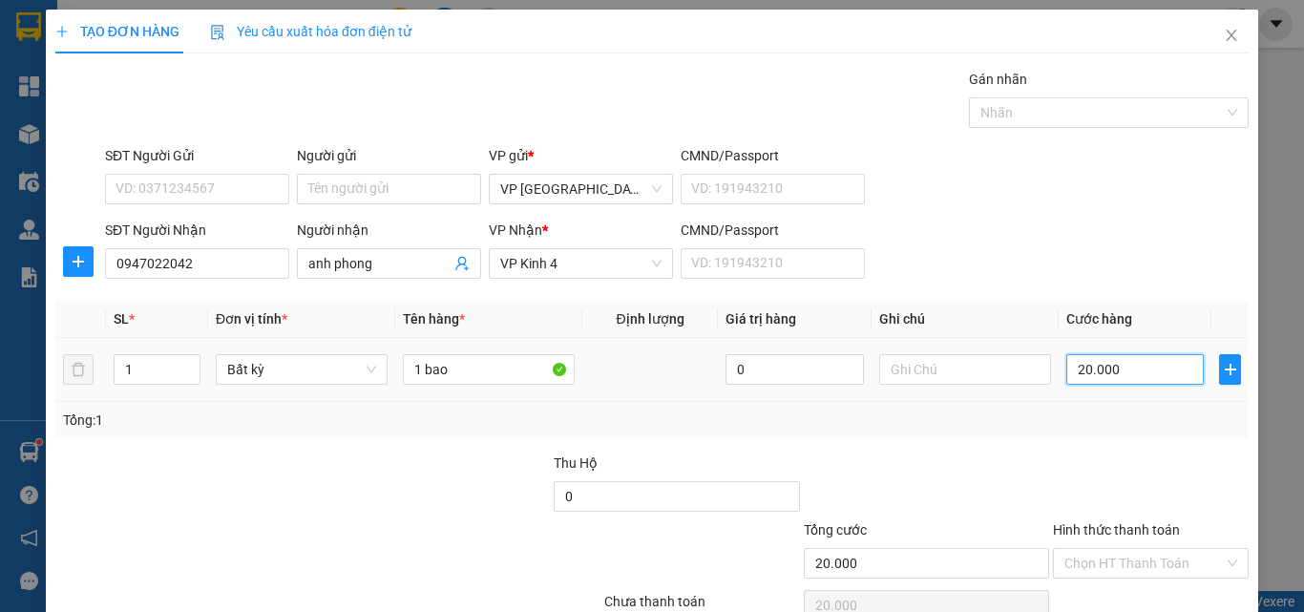
type input "4"
type input "40"
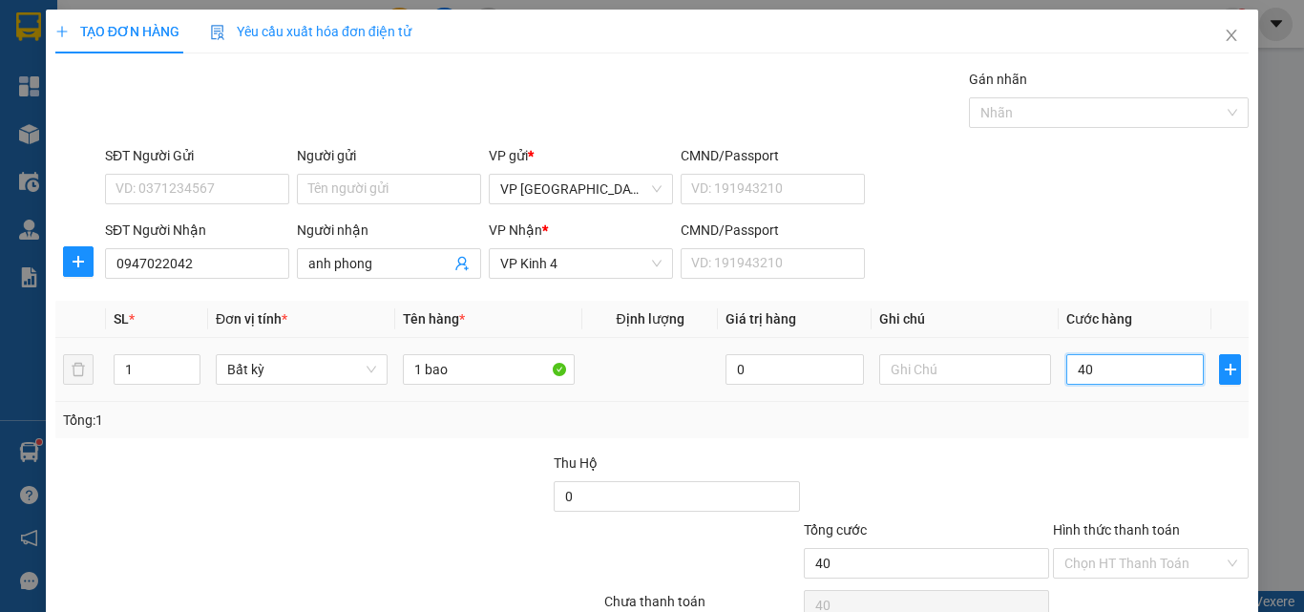
type input "40"
type input "40.000"
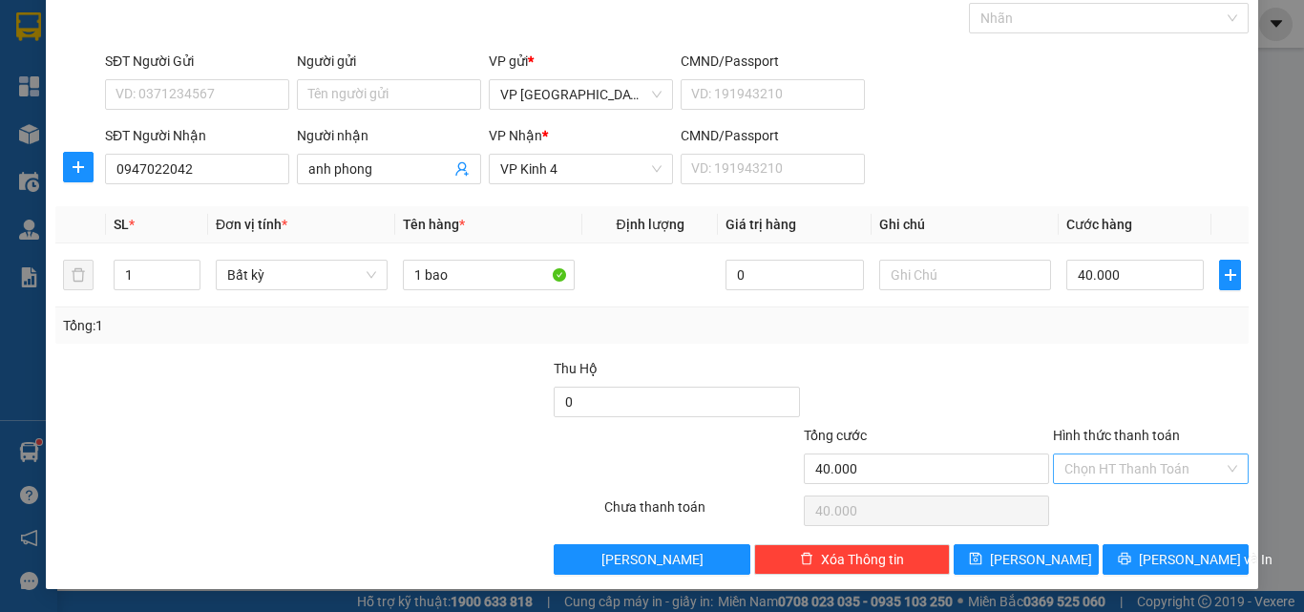
click at [1133, 466] on input "Hình thức thanh toán" at bounding box center [1144, 469] width 159 height 29
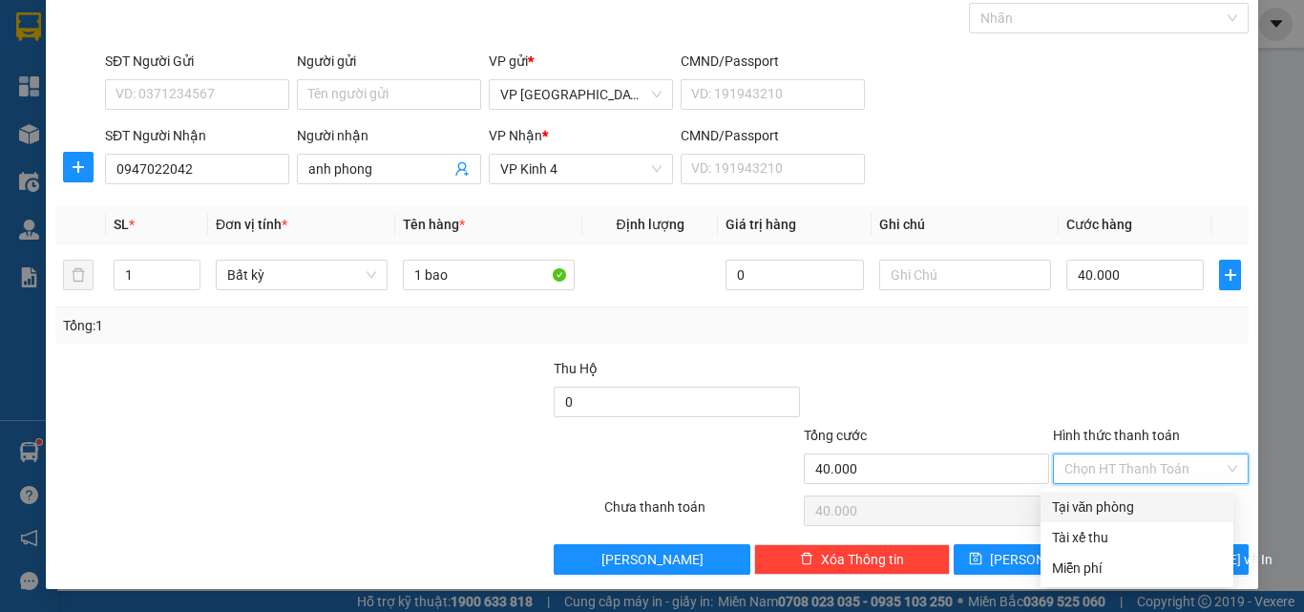
click at [1140, 509] on div "Tại văn phòng" at bounding box center [1137, 507] width 170 height 21
type input "0"
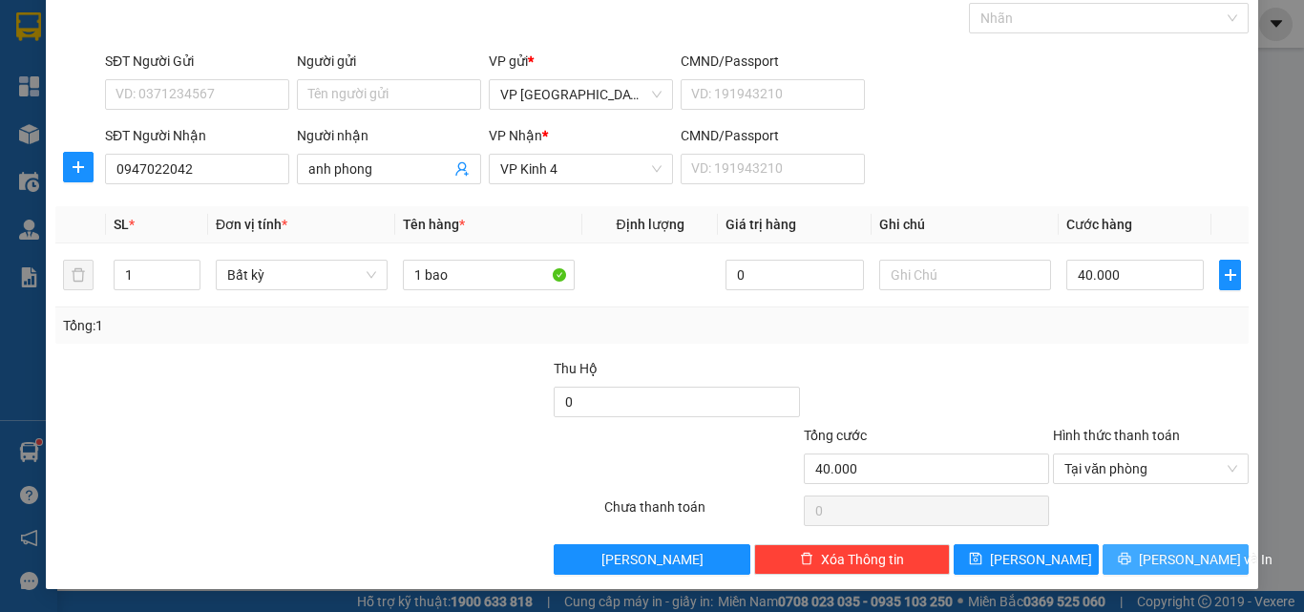
click at [1143, 555] on button "[PERSON_NAME] và In" at bounding box center [1176, 559] width 146 height 31
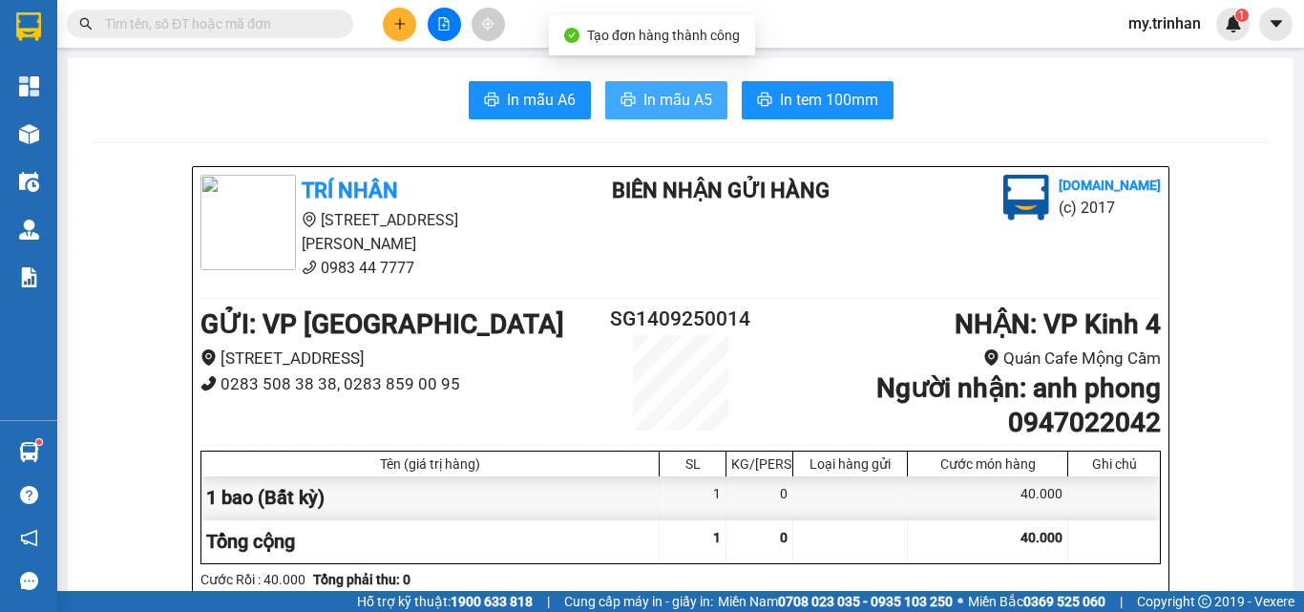
click at [649, 96] on span "In mẫu A5" at bounding box center [678, 100] width 69 height 24
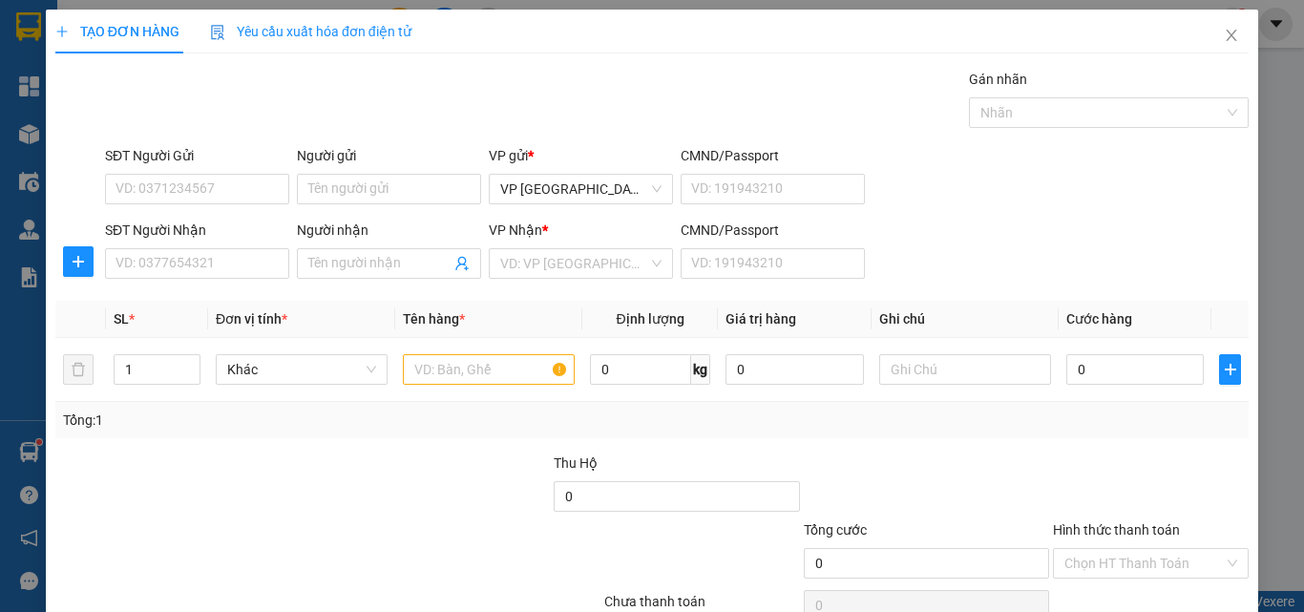
click at [964, 256] on div "SĐT Người Nhận VD: 0377654321 Người nhận Tên người nhận VP Nhận * VD: VP Sài Gò…" at bounding box center [677, 253] width 1152 height 67
click at [179, 260] on input "SĐT Người Nhận" at bounding box center [197, 263] width 184 height 31
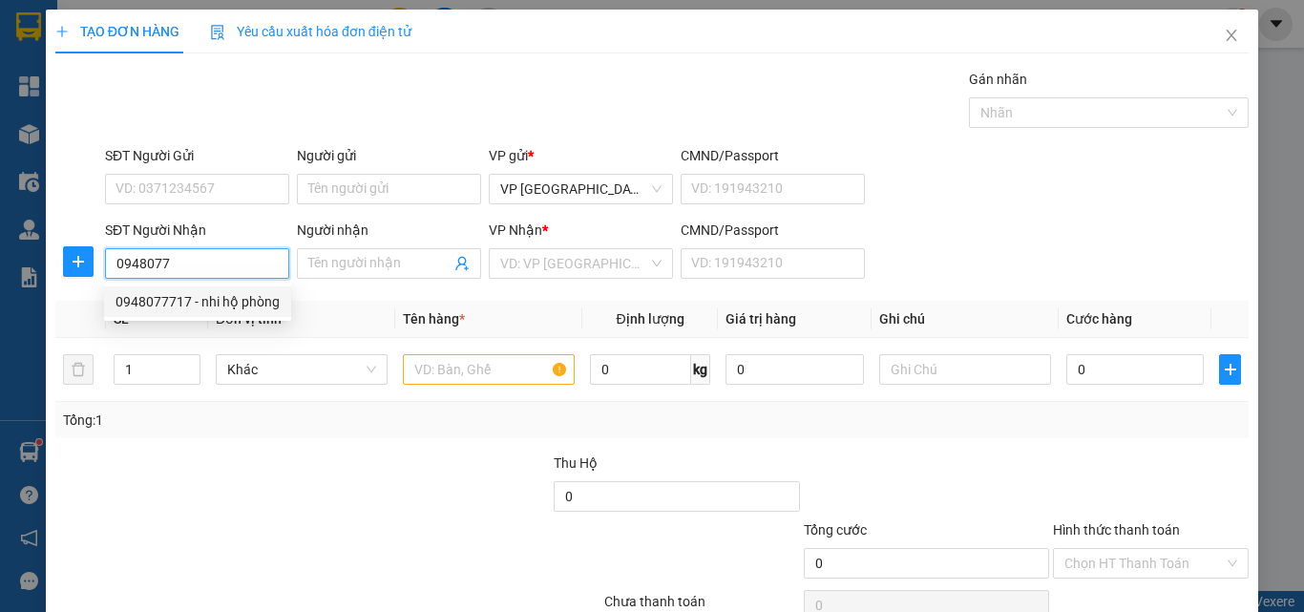
click at [213, 303] on div "0948077717 - nhi hộ phòng" at bounding box center [198, 301] width 164 height 21
type input "0948077717"
type input "nhi hộ phòng"
type input "30.000"
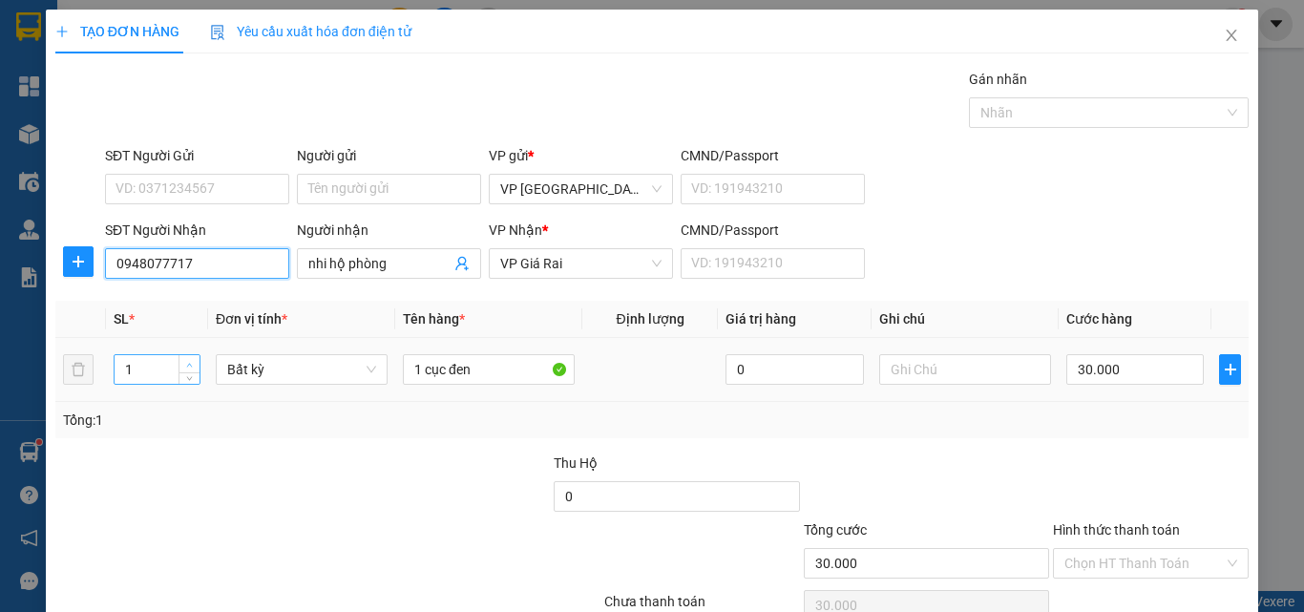
type input "0948077717"
click at [185, 361] on span "up" at bounding box center [189, 364] width 11 height 11
type input "3"
click at [190, 355] on span "Increase Value" at bounding box center [189, 363] width 21 height 17
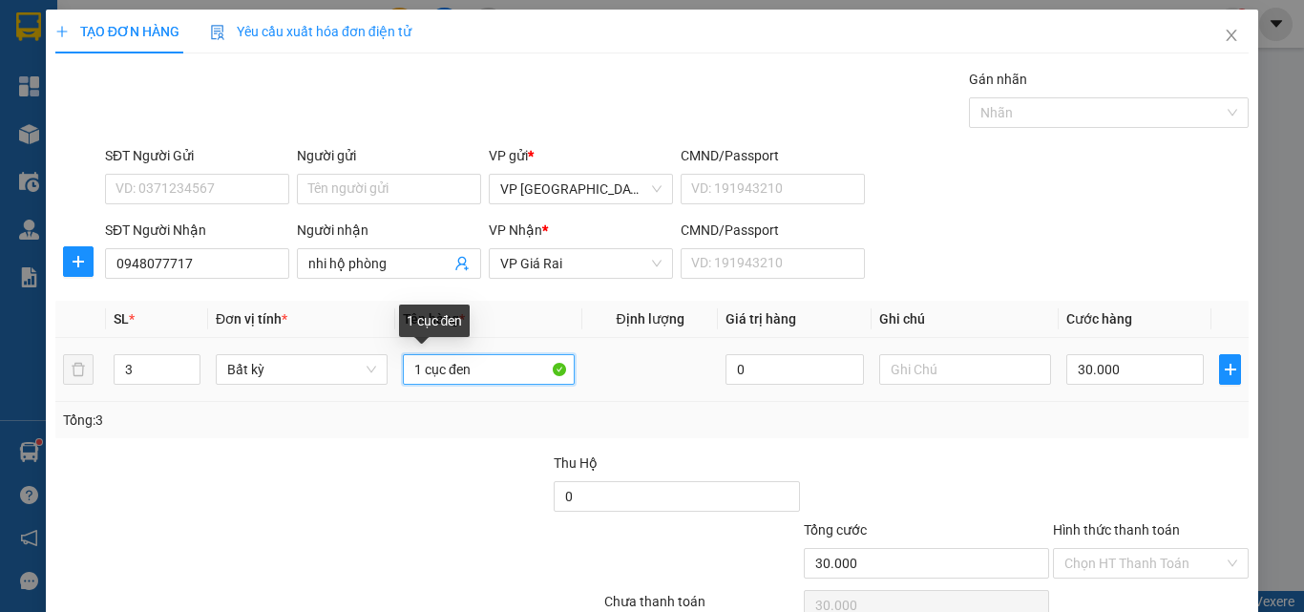
drag, startPoint x: 411, startPoint y: 379, endPoint x: 394, endPoint y: 377, distance: 16.3
click at [403, 378] on input "1 cục đen" at bounding box center [489, 369] width 172 height 31
type input "0"
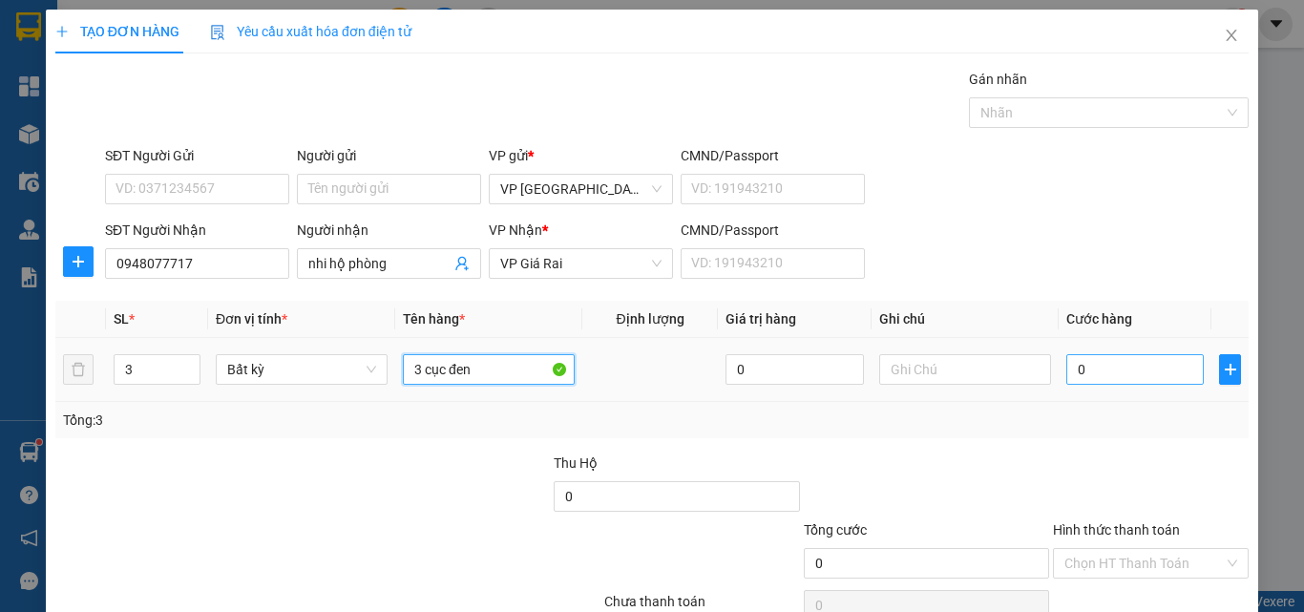
type input "3 cục đen"
type input "9"
type input "90"
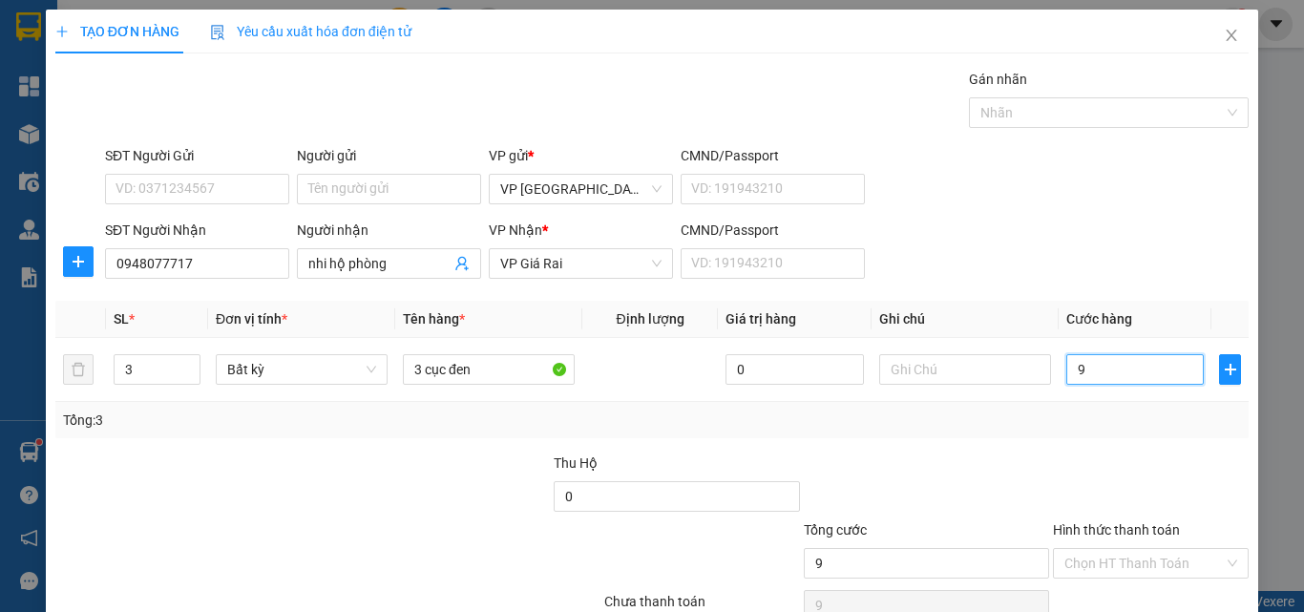
type input "90"
type input "90.000"
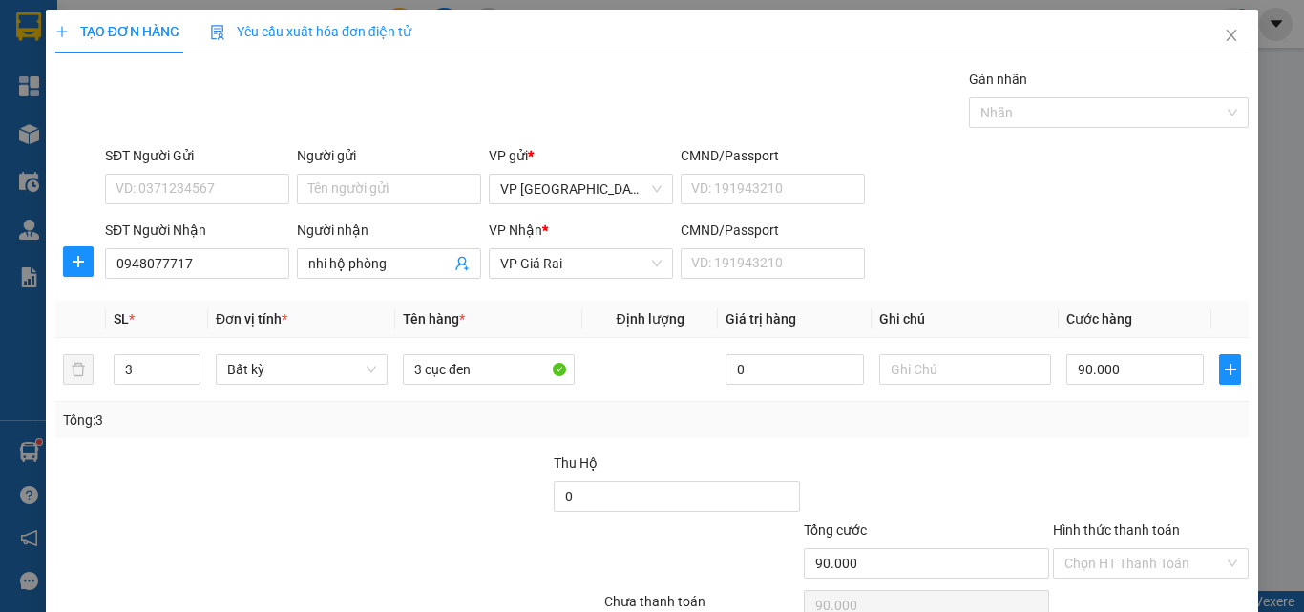
scroll to position [95, 0]
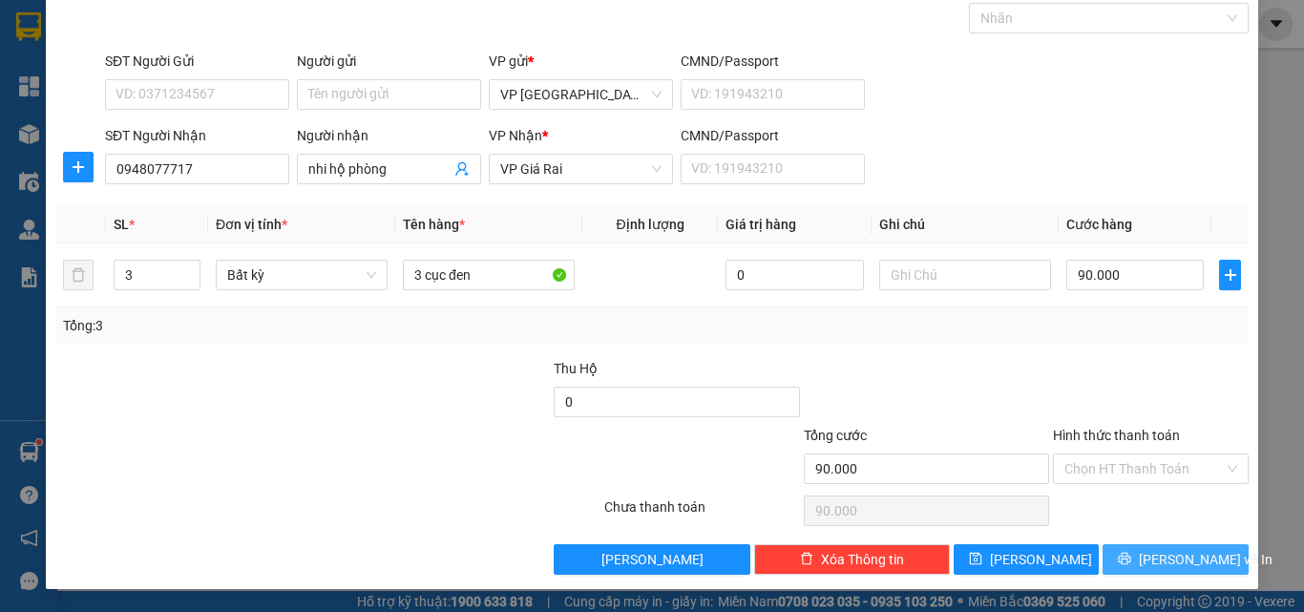
click at [1171, 544] on button "[PERSON_NAME] và In" at bounding box center [1176, 559] width 146 height 31
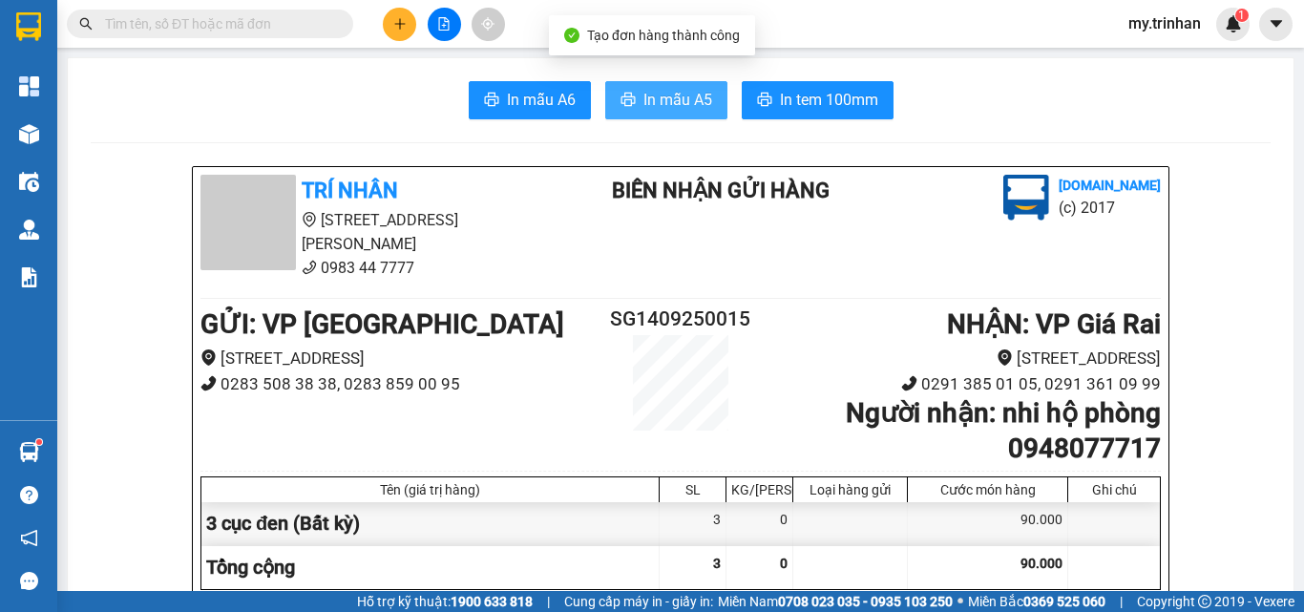
click at [680, 99] on span "In mẫu A5" at bounding box center [678, 100] width 69 height 24
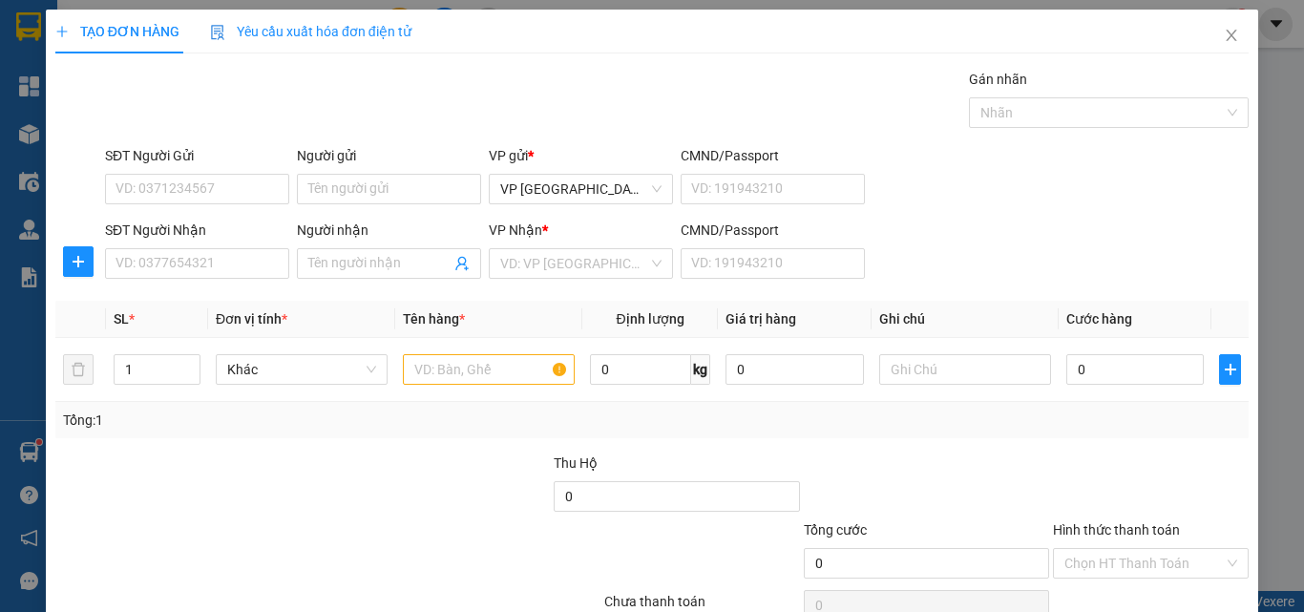
click at [1097, 215] on form "SĐT Người Gửi VD: 0371234567 Người gửi Tên người gửi VP gửi * VP [GEOGRAPHIC_DA…" at bounding box center [652, 215] width 1194 height 141
drag, startPoint x: 1095, startPoint y: 215, endPoint x: 1049, endPoint y: 381, distance: 172.4
click at [1071, 297] on div "Transit Pickup Surcharge Ids Transit Deliver Surcharge Ids Transit Deliver Surc…" at bounding box center [652, 369] width 1194 height 601
click at [1204, 556] on input "Hình thức thanh toán" at bounding box center [1144, 563] width 159 height 29
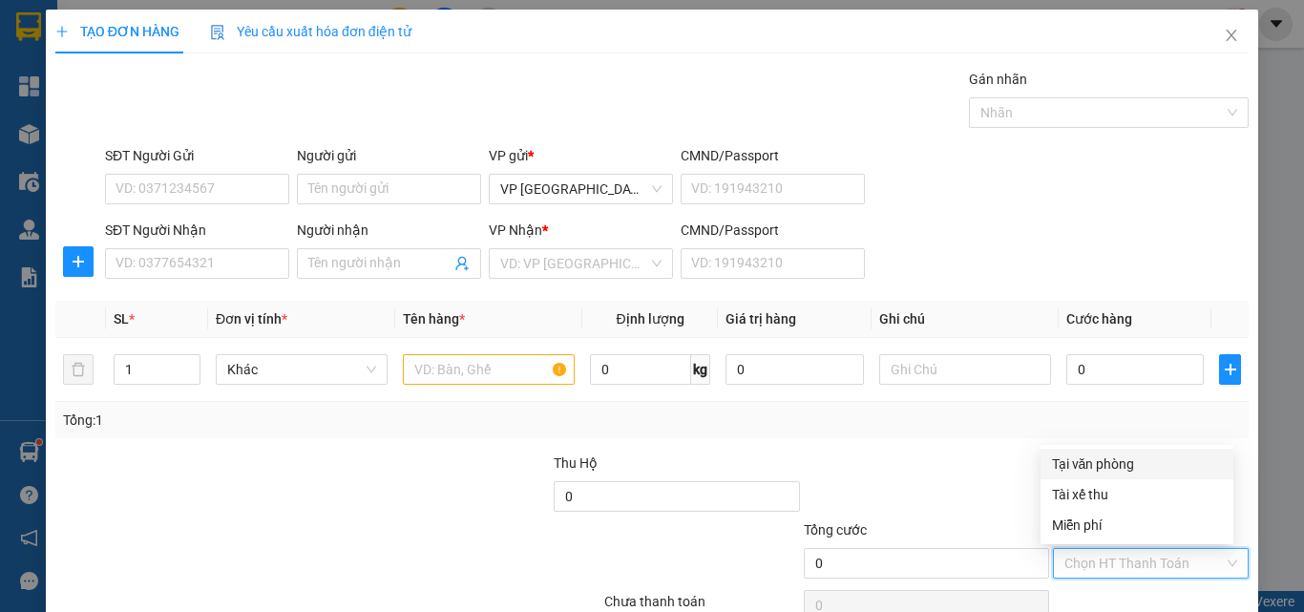
click at [1209, 549] on div "Chọn HT Thanh Toán" at bounding box center [1151, 563] width 196 height 31
